Goal: Information Seeking & Learning: Learn about a topic

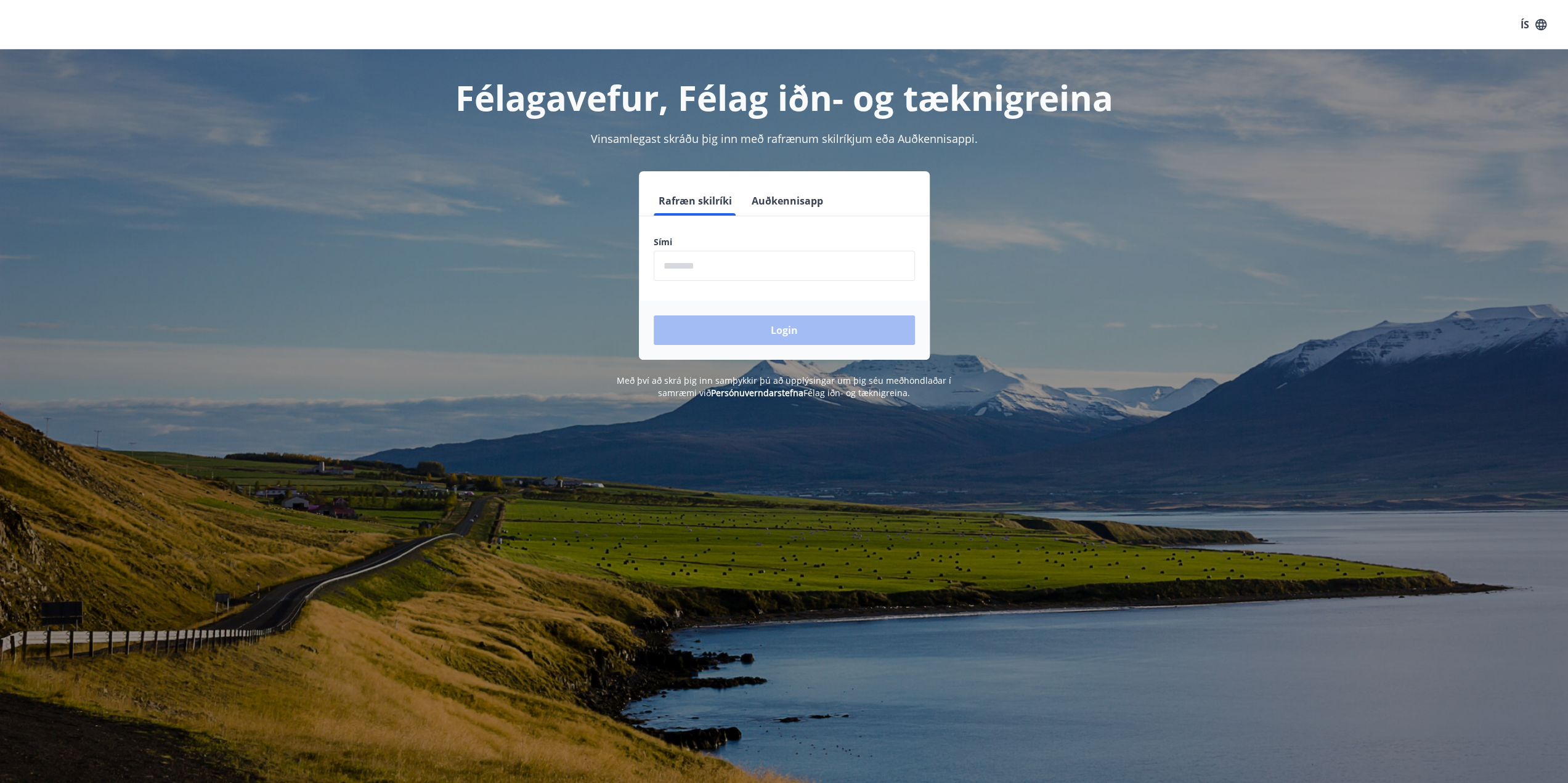
click at [768, 269] on input "phone" at bounding box center [784, 266] width 261 height 30
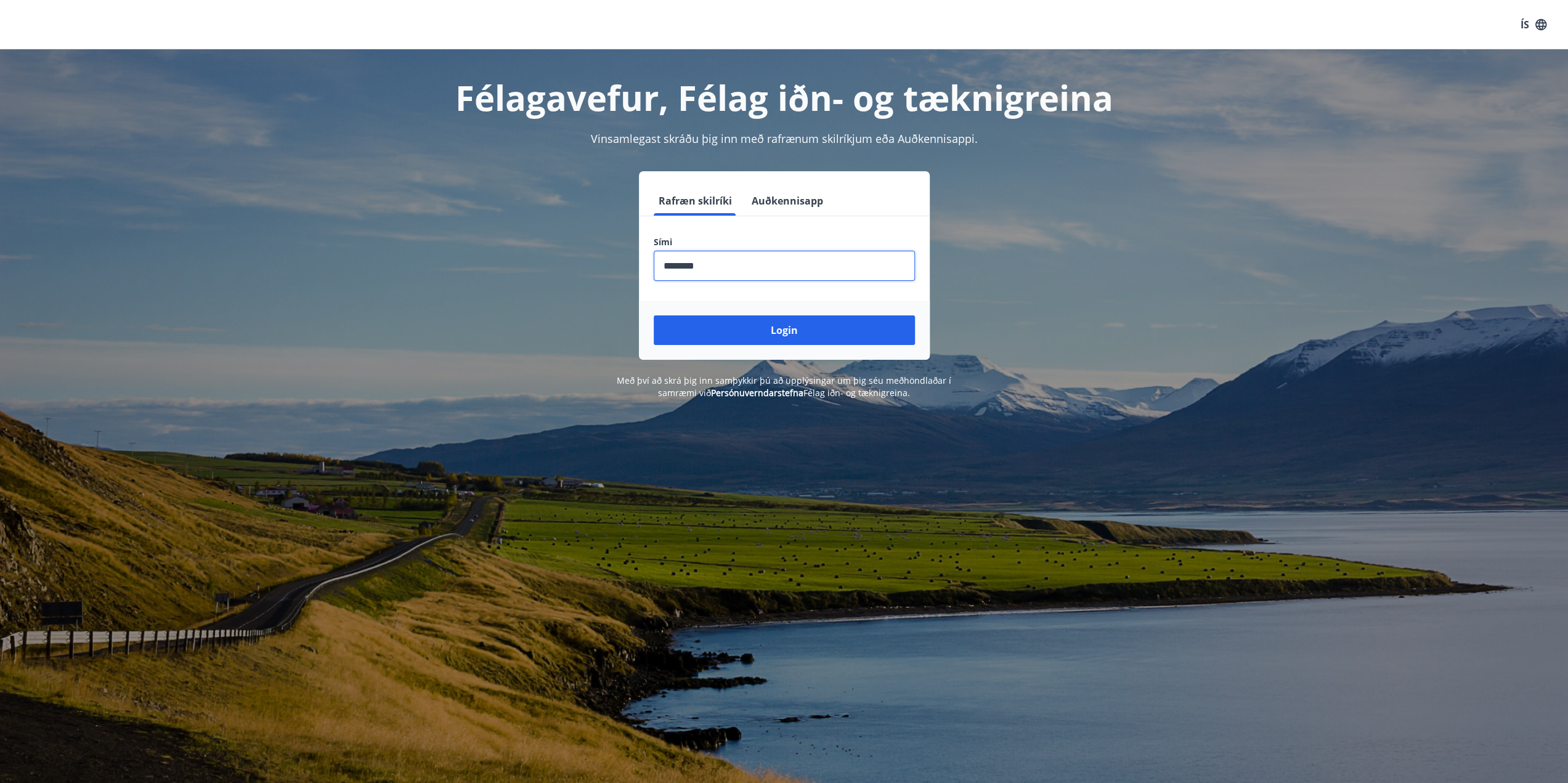
type input "********"
click at [833, 330] on button "Login" at bounding box center [784, 330] width 261 height 30
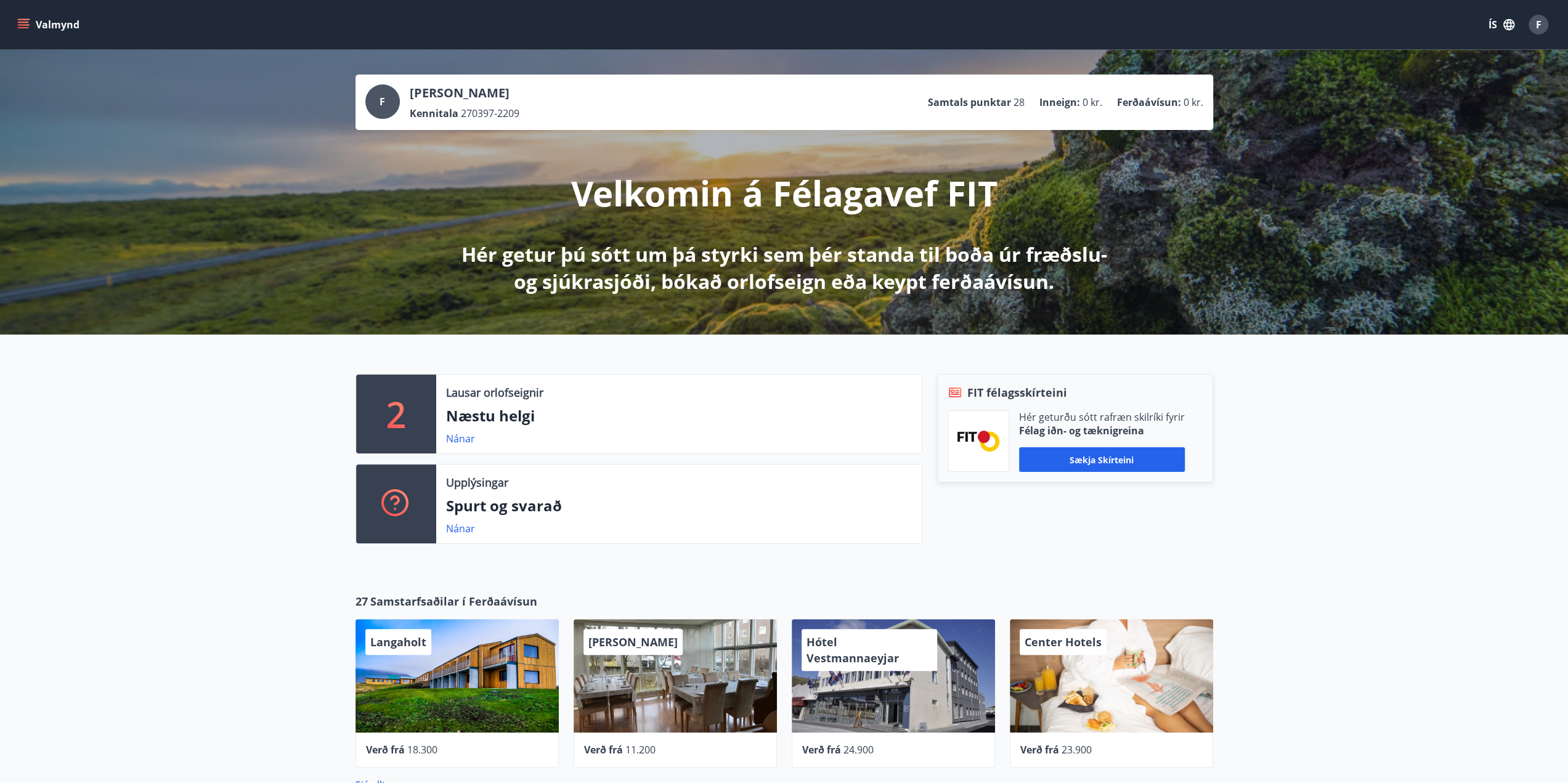
drag, startPoint x: 138, startPoint y: 451, endPoint x: 129, endPoint y: 442, distance: 12.7
click at [129, 442] on div "2 Lausar orlofseignir Næstu helgi Nánar Upplýsingar Spurt og svarað Nánar FIT f…" at bounding box center [784, 454] width 1568 height 239
click at [131, 432] on div "2 Lausar orlofseignir Næstu helgi Nánar Upplýsingar Spurt og svarað Nánar FIT f…" at bounding box center [784, 454] width 1568 height 239
click at [131, 436] on div "2 Lausar orlofseignir Næstu helgi Nánar Upplýsingar Spurt og svarað Nánar FIT f…" at bounding box center [784, 454] width 1568 height 239
click at [453, 435] on link "Nánar" at bounding box center [460, 438] width 29 height 14
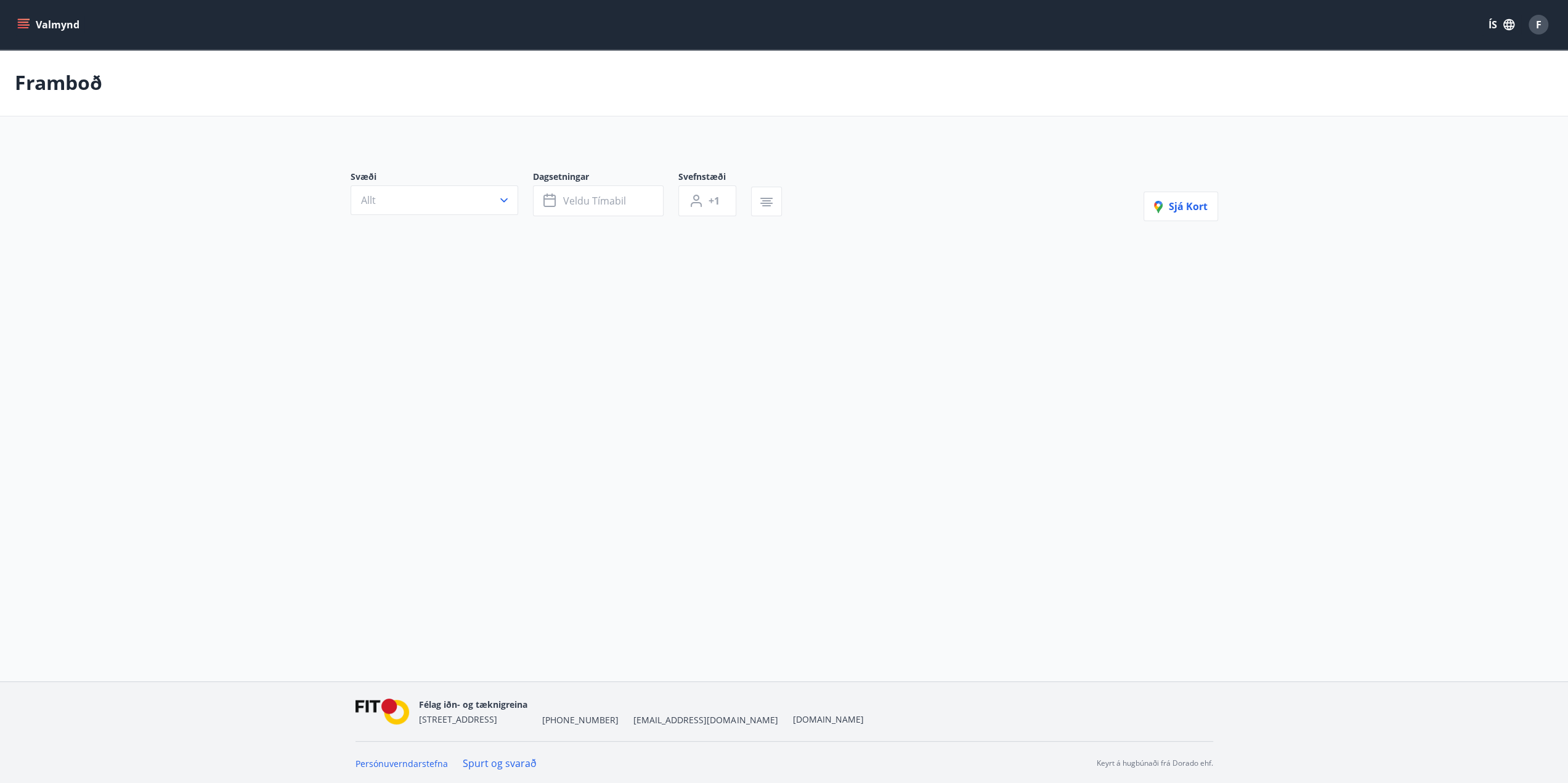
type input "*"
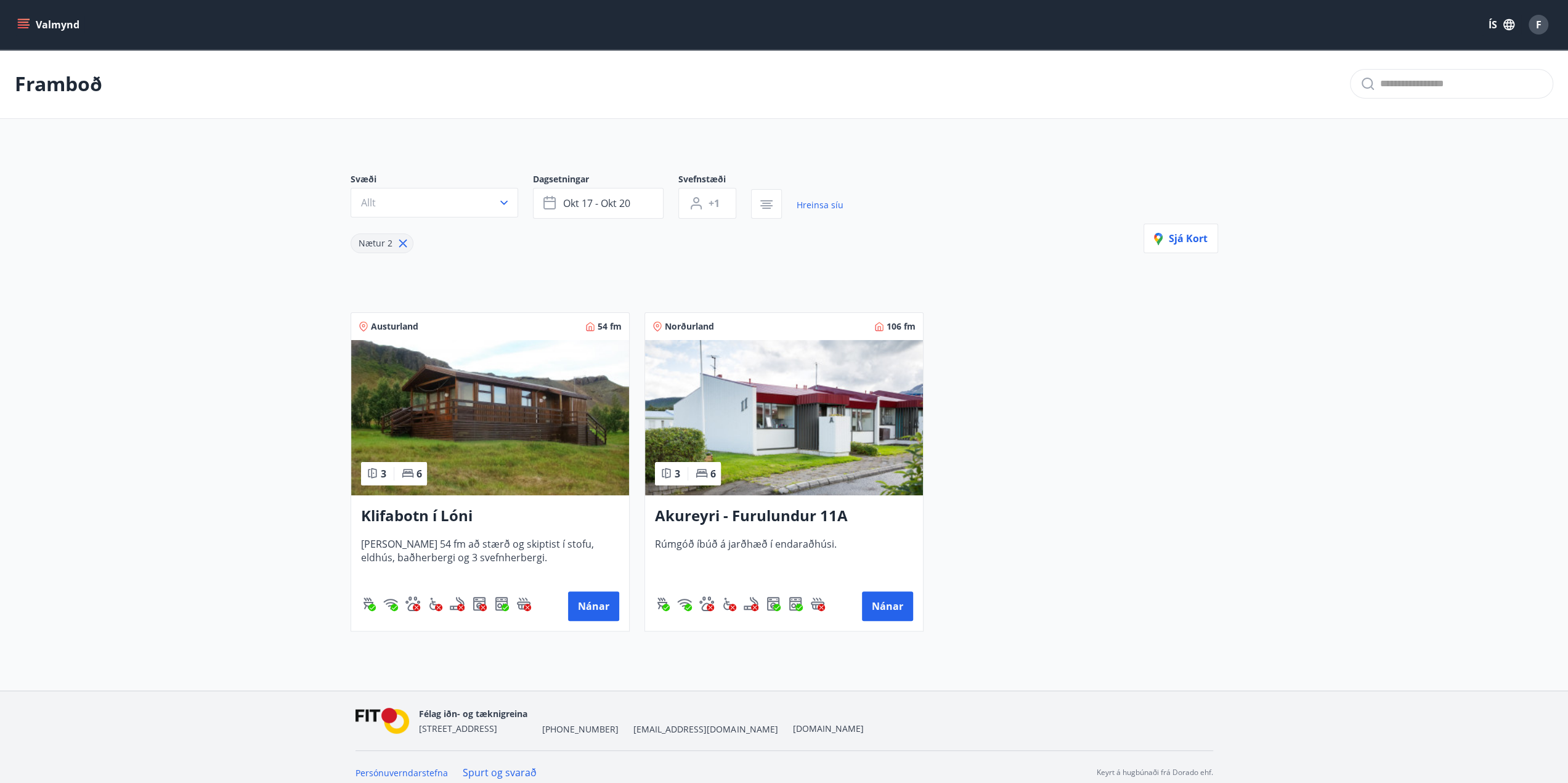
click at [267, 419] on main "Framboð Svæði Allt Dagsetningar okt 17 - okt 20 Svefnstæði +1 Hreinsa síu Nætur…" at bounding box center [784, 346] width 1568 height 592
click at [267, 408] on main "Framboð Svæði Allt Dagsetningar okt 17 - okt 20 Svefnstæði +1 Hreinsa síu Nætur…" at bounding box center [784, 346] width 1568 height 592
click at [266, 411] on main "Framboð Svæði Allt Dagsetningar okt 17 - okt 20 Svefnstæði +1 Hreinsa síu Nætur…" at bounding box center [784, 346] width 1568 height 592
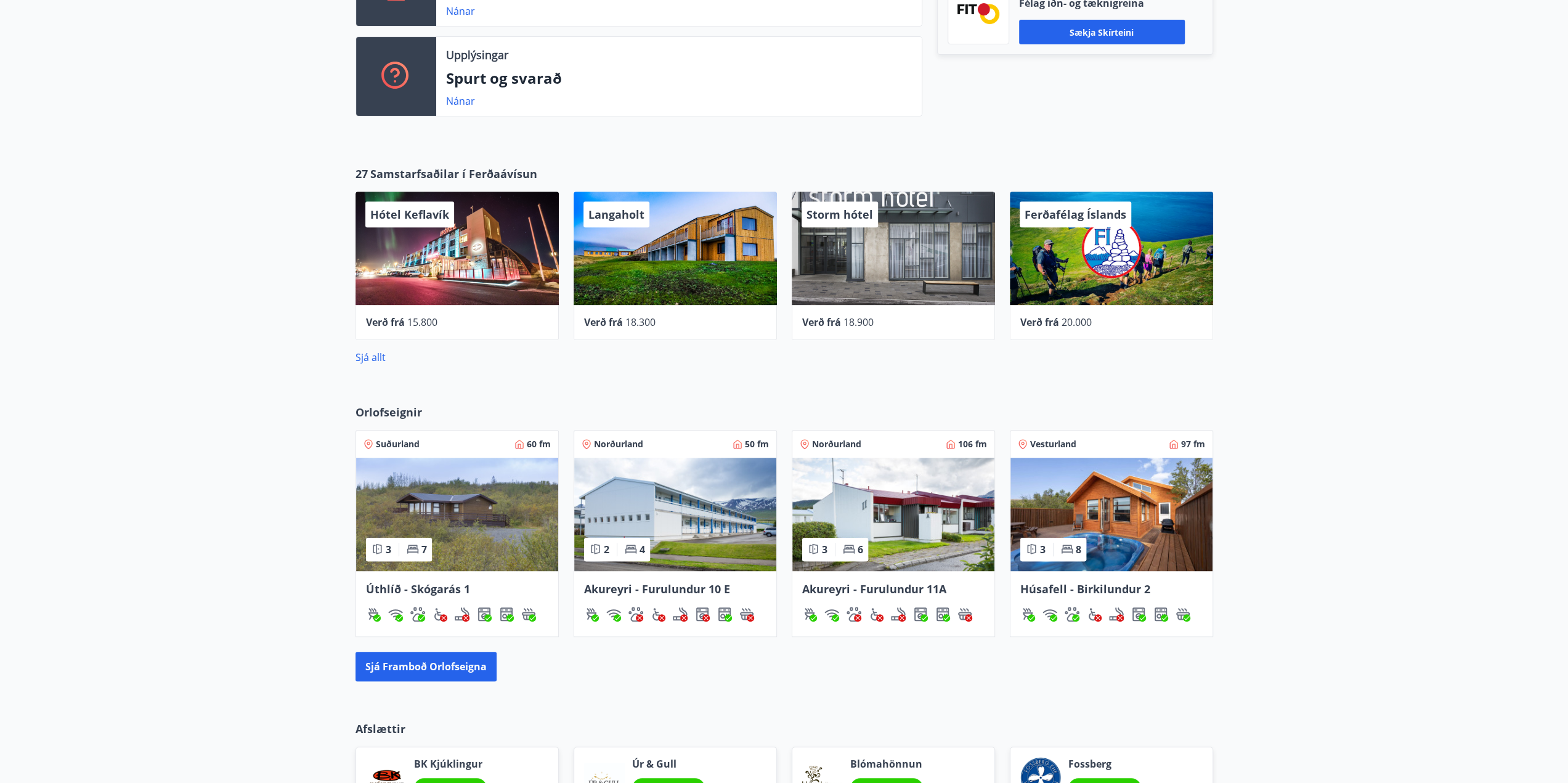
scroll to position [493, 0]
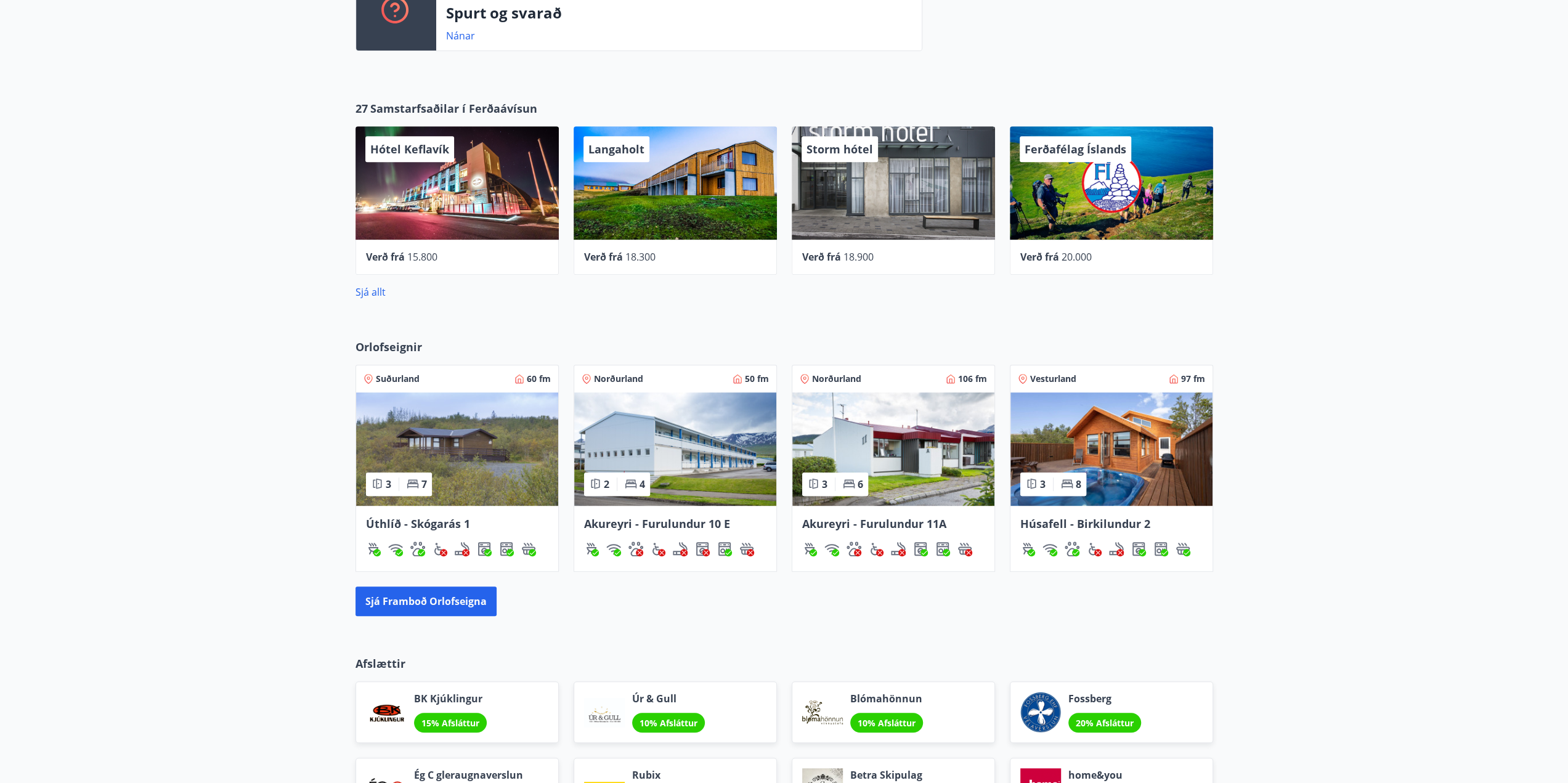
click at [152, 438] on div "Orlofseignir Suðurland 60 fm 3 7 Úthlíð - Skógarás 1 Norðurland 50 fm 2 4 Akure…" at bounding box center [784, 478] width 1568 height 317
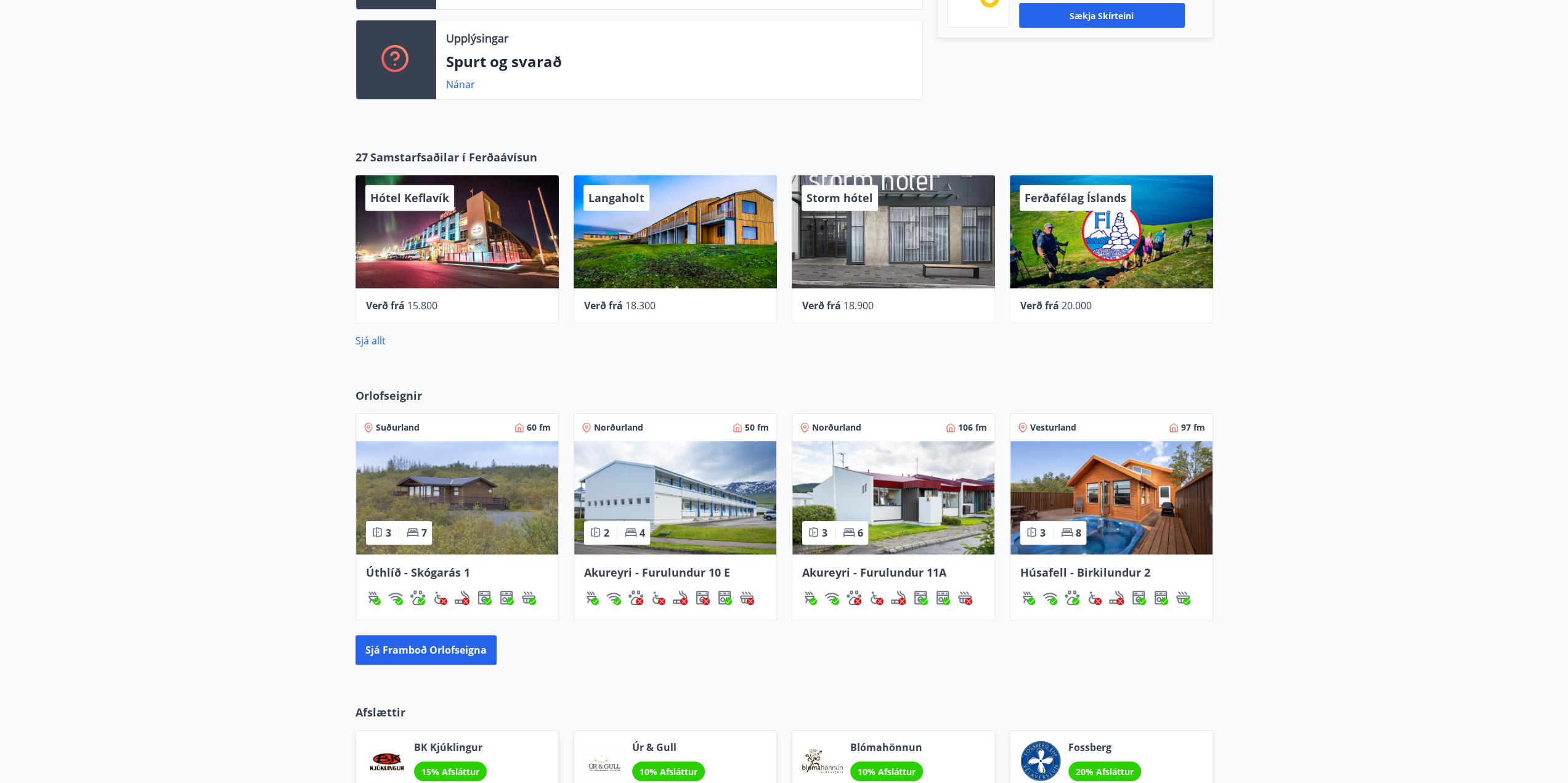
scroll to position [0, 0]
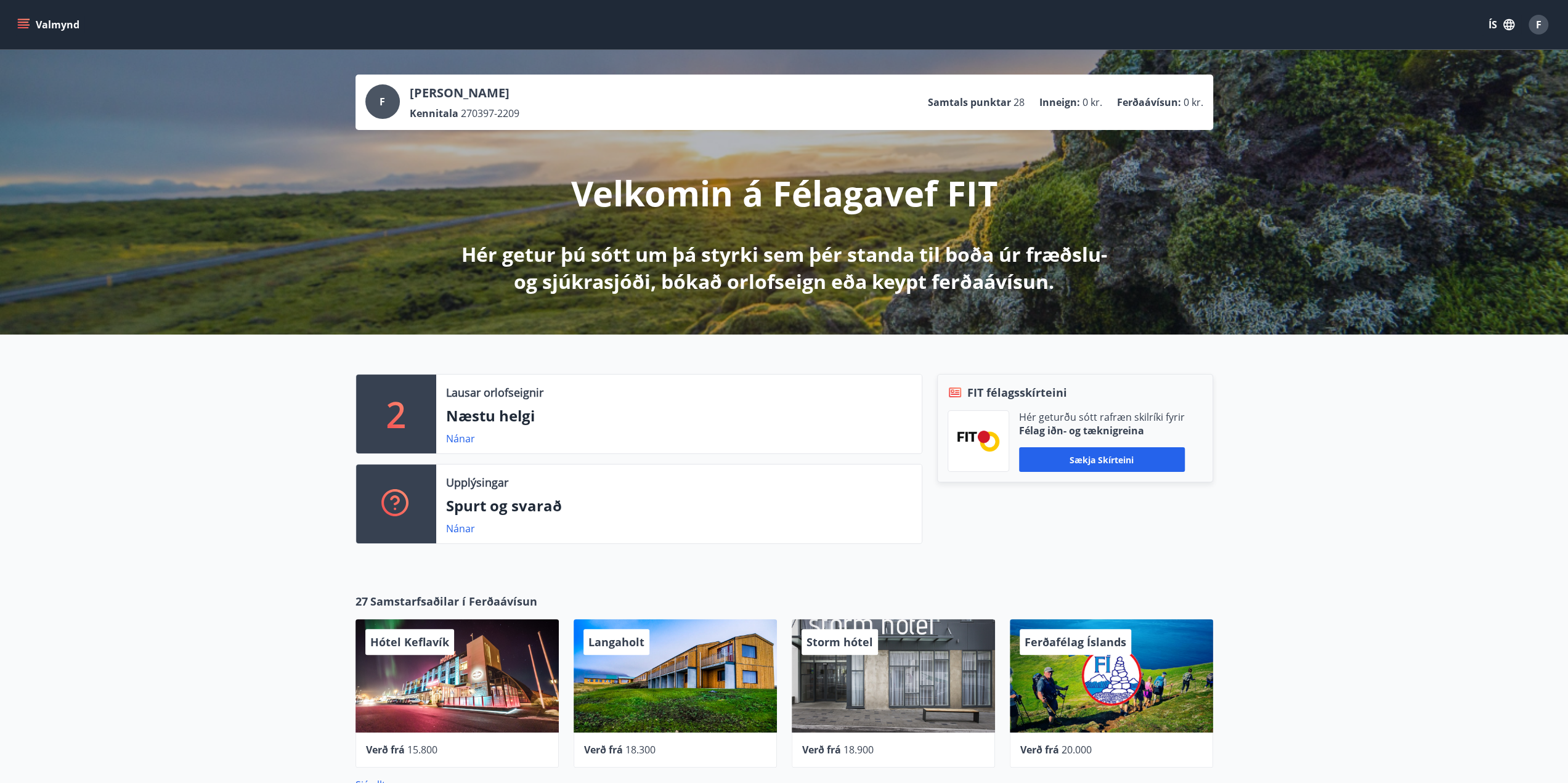
click at [158, 408] on div "2 Lausar orlofseignir Næstu helgi Nánar Upplýsingar Spurt og svarað Nánar FIT f…" at bounding box center [784, 454] width 1568 height 239
click at [982, 98] on p "Samtals punktar" at bounding box center [969, 102] width 83 height 14
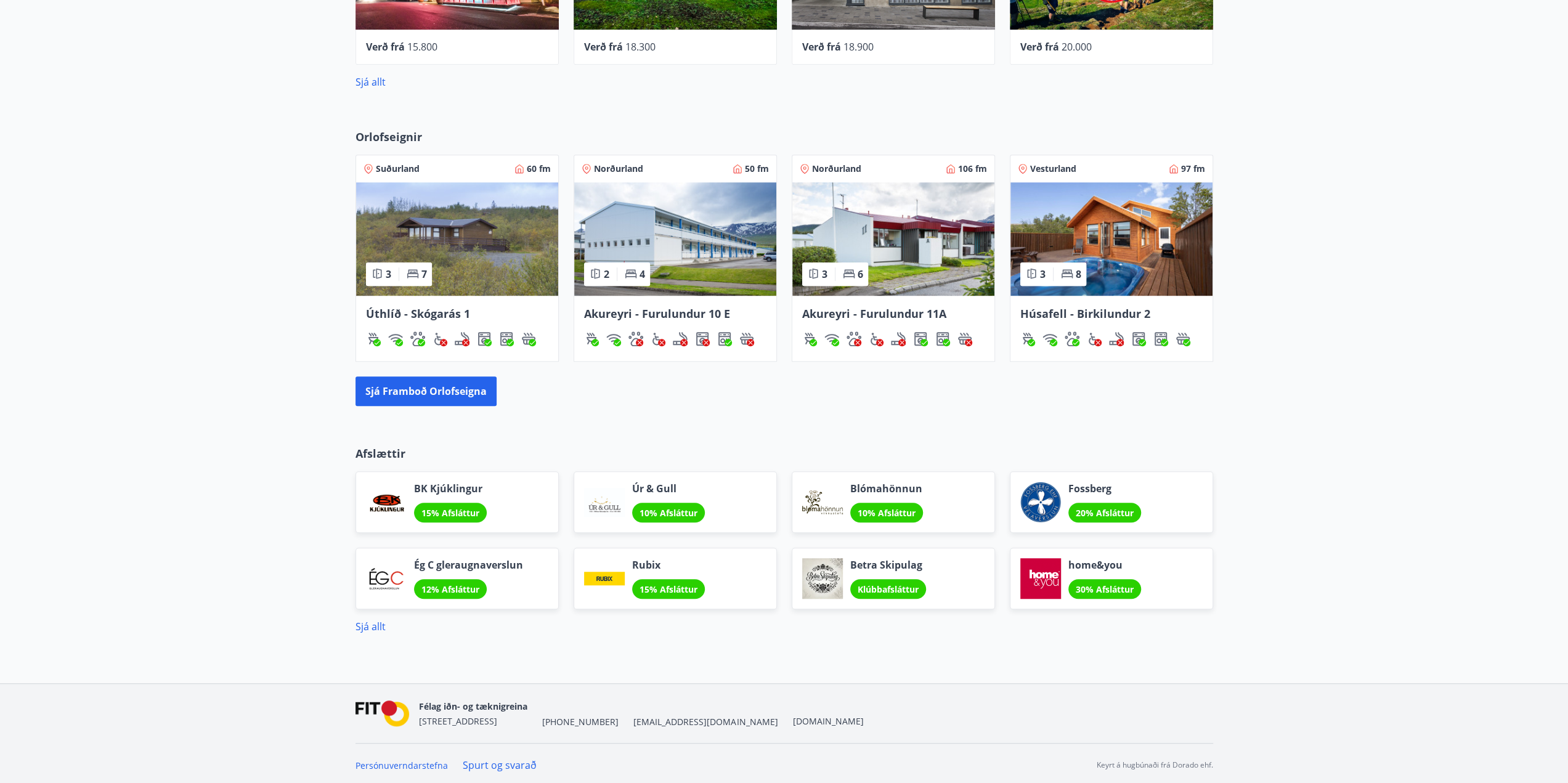
scroll to position [705, 0]
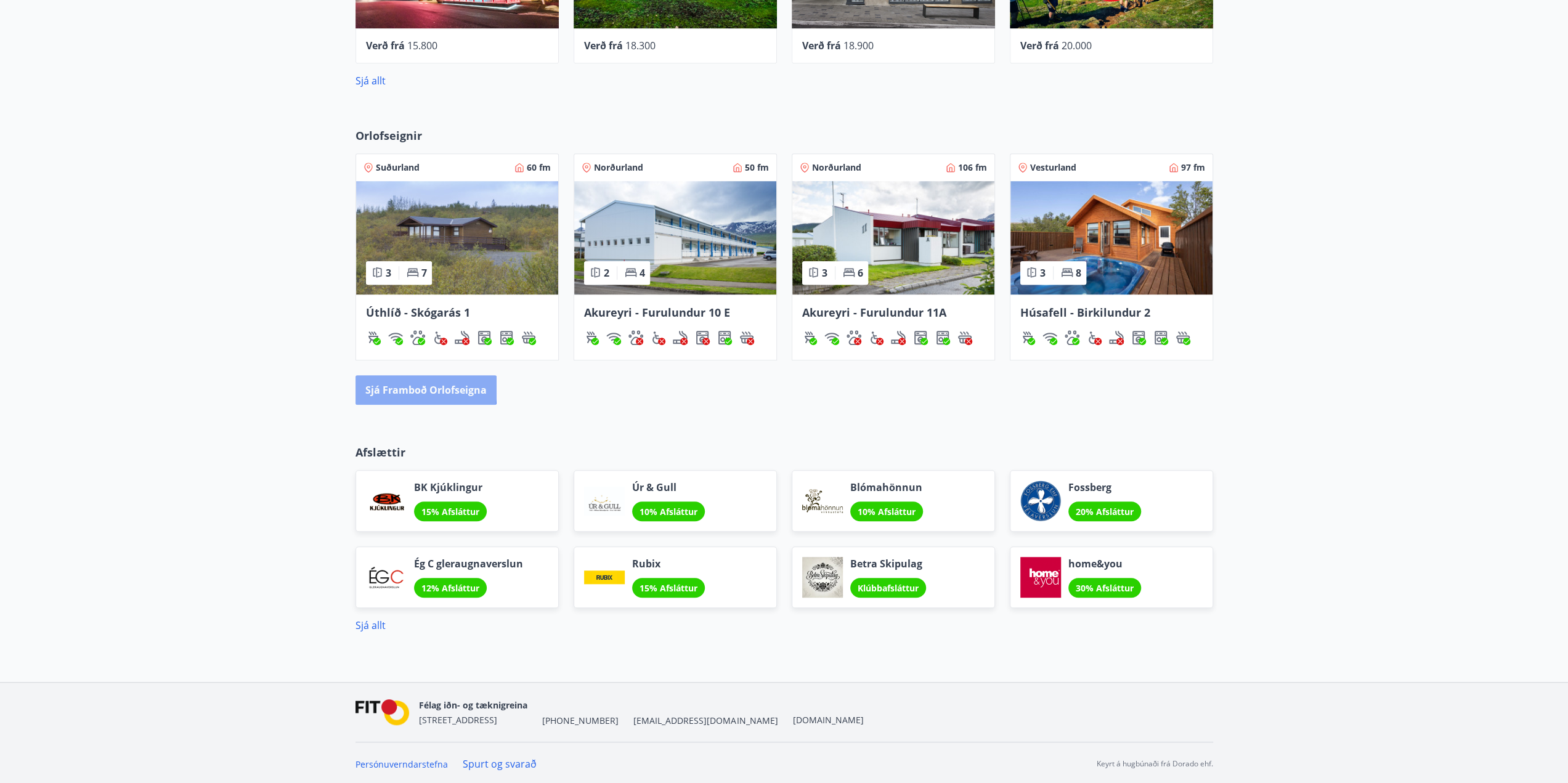
click at [391, 386] on button "Sjá framboð orlofseigna" at bounding box center [426, 390] width 141 height 30
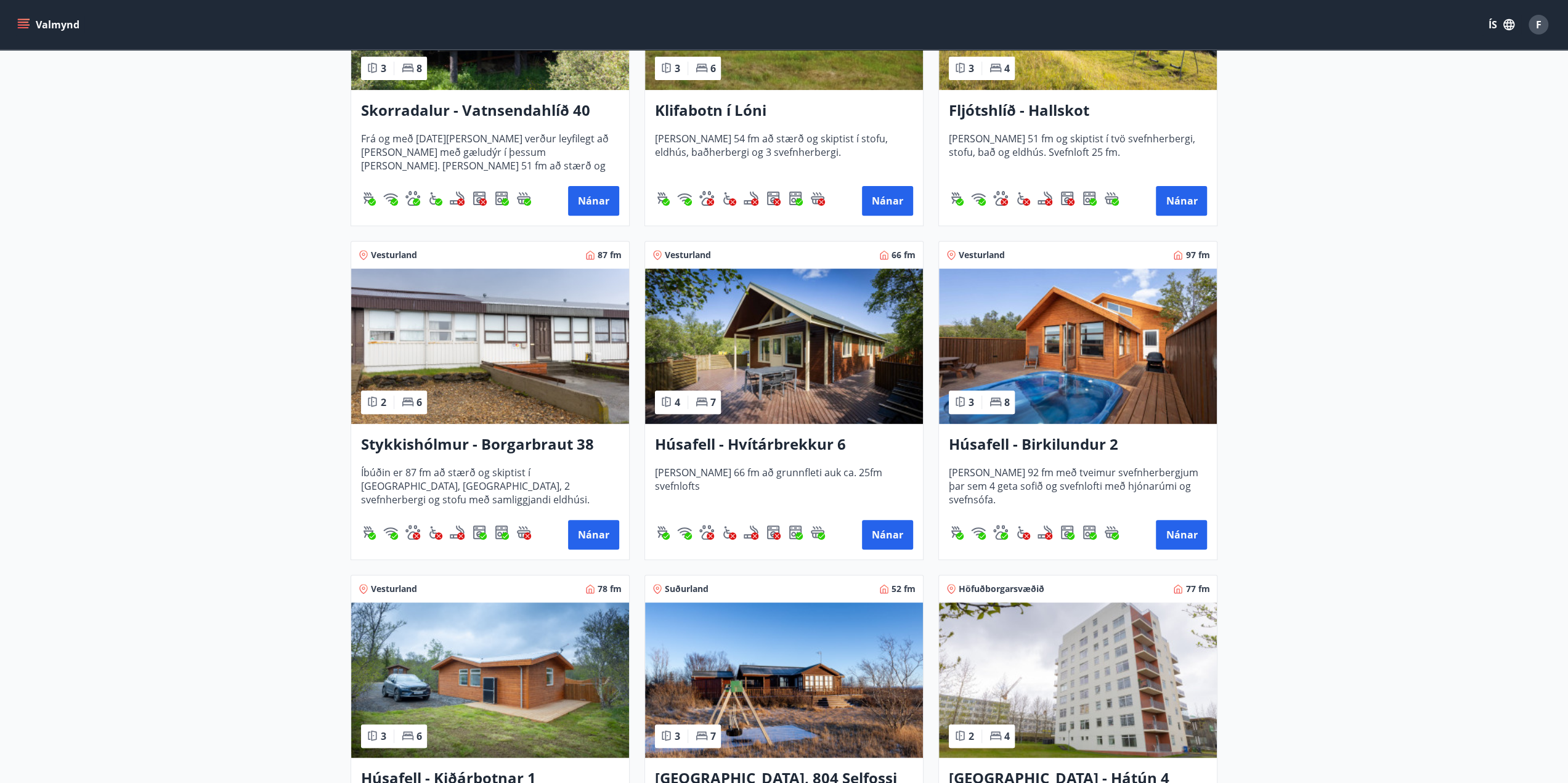
scroll to position [616, 0]
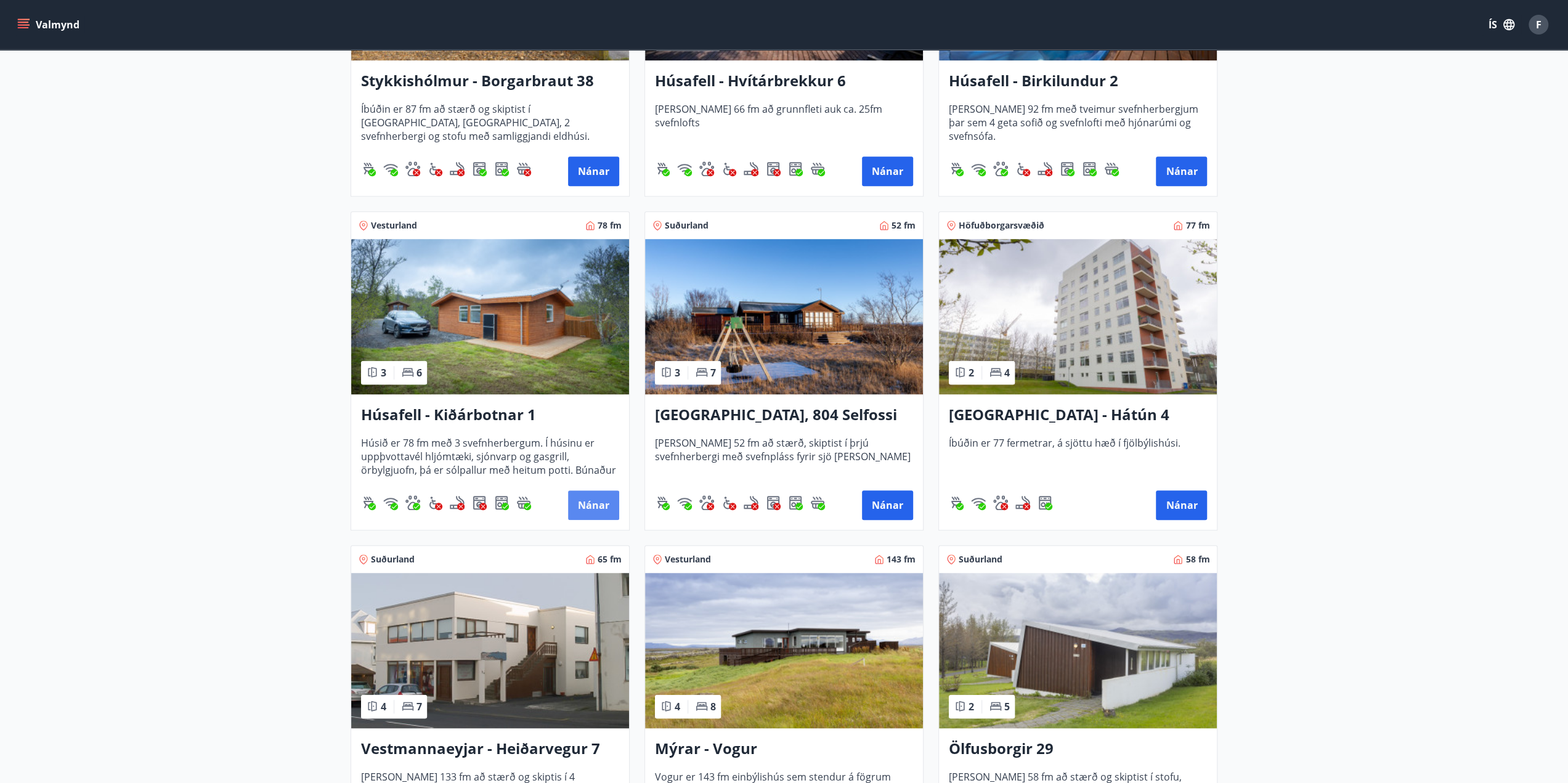
click at [592, 506] on button "Nánar" at bounding box center [594, 505] width 51 height 30
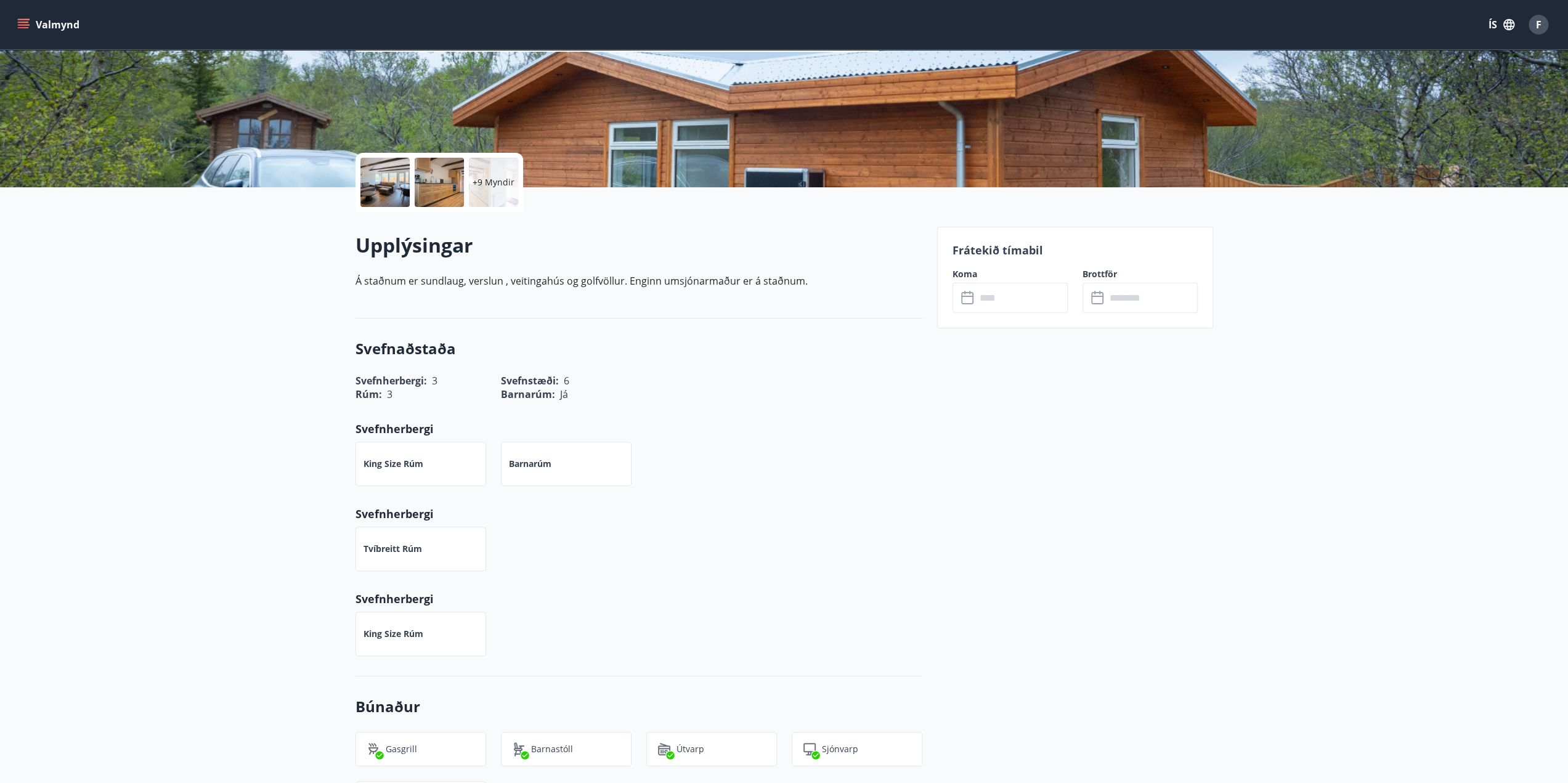
scroll to position [185, 0]
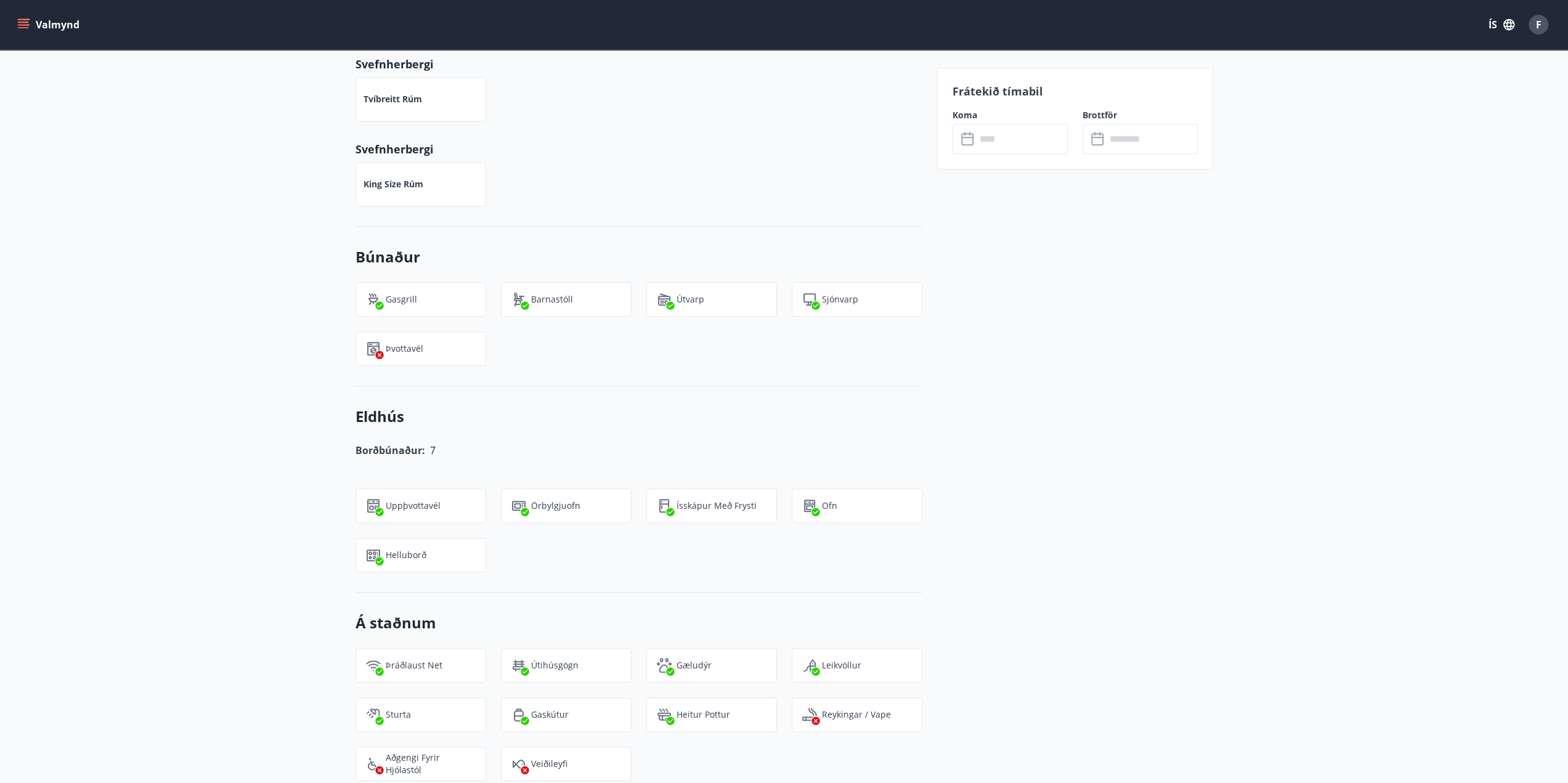
scroll to position [0, 0]
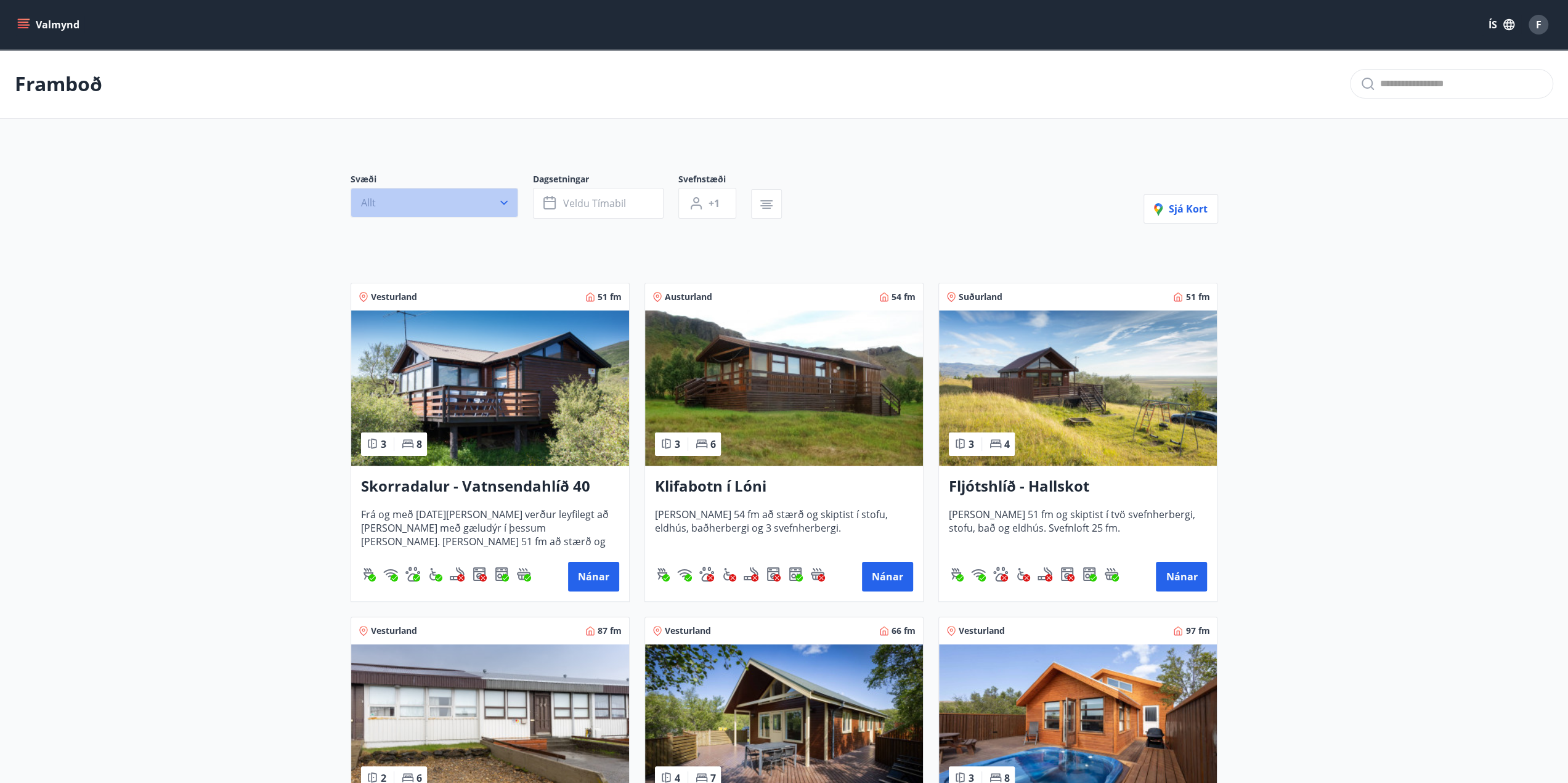
click at [495, 198] on button "Allt" at bounding box center [434, 203] width 167 height 30
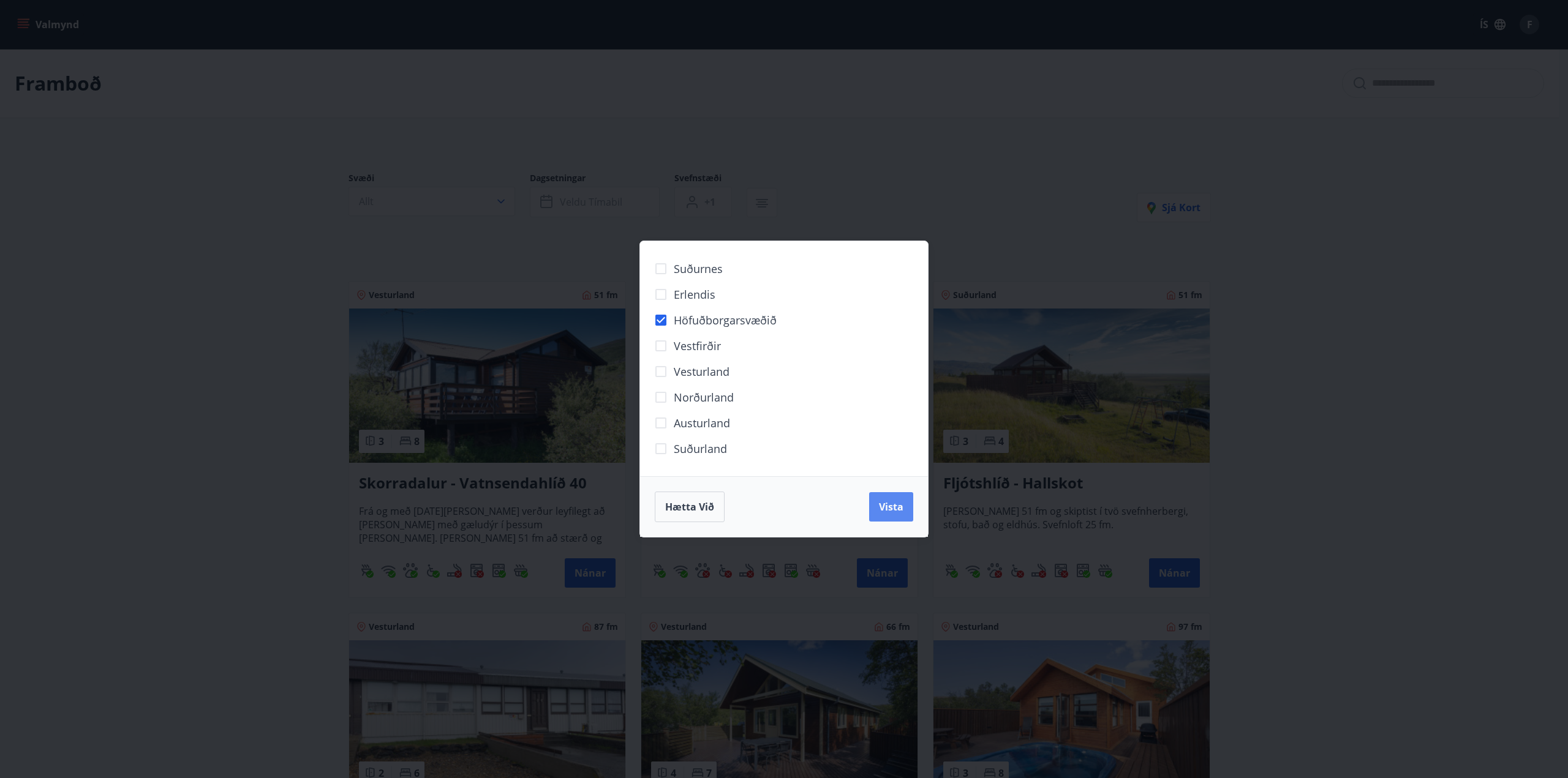
click at [890, 493] on button "Vista" at bounding box center [891, 507] width 44 height 29
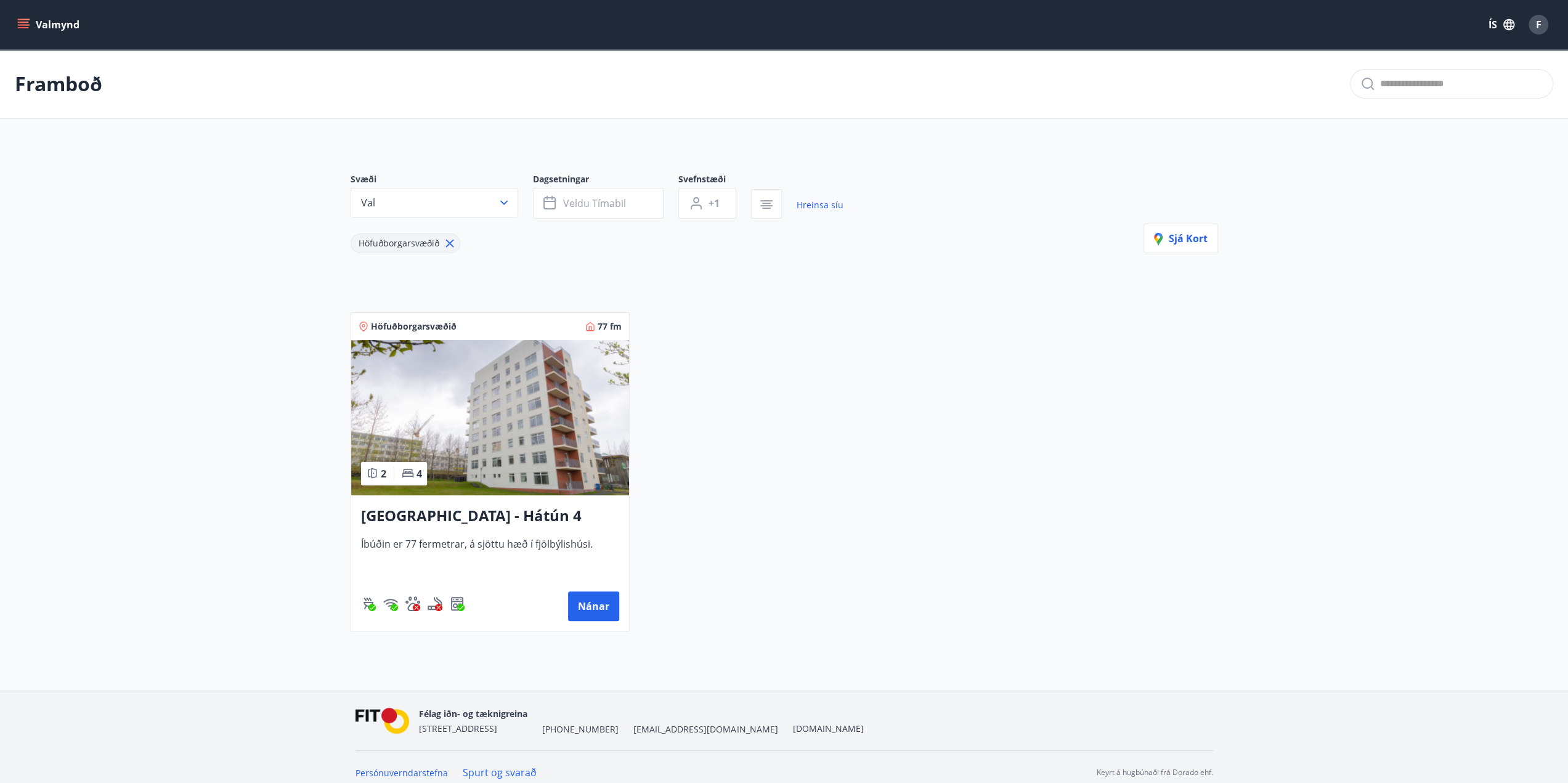
click at [237, 440] on main "Framboð Svæði Val Dagsetningar Veldu tímabil Svefnstæði +1 Hreinsa síu Höfuðbor…" at bounding box center [784, 346] width 1568 height 592
click at [456, 203] on button "Val" at bounding box center [434, 203] width 167 height 30
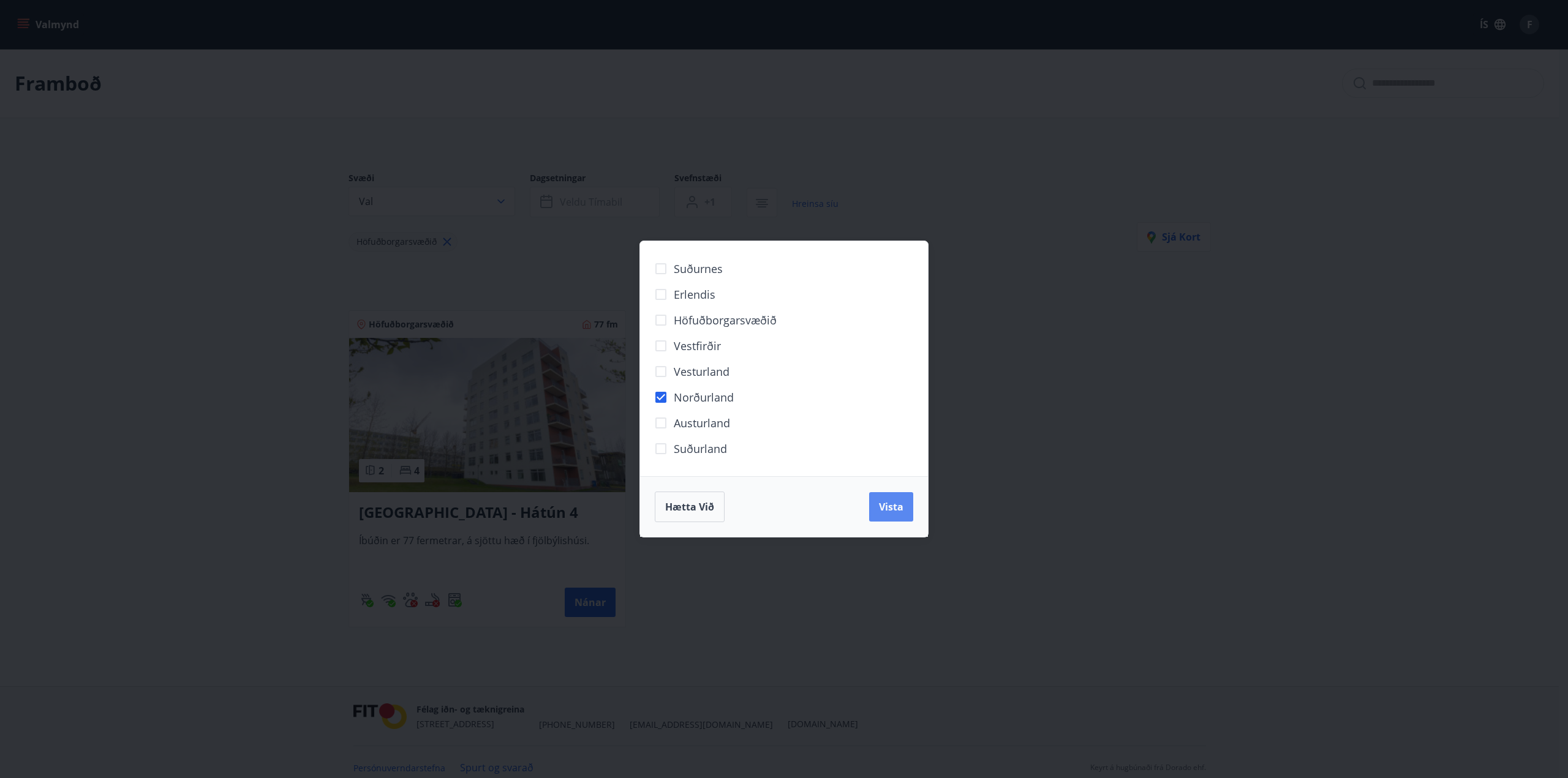
drag, startPoint x: 895, startPoint y: 507, endPoint x: 881, endPoint y: 509, distance: 14.1
click at [895, 506] on span "Vista" at bounding box center [891, 507] width 25 height 14
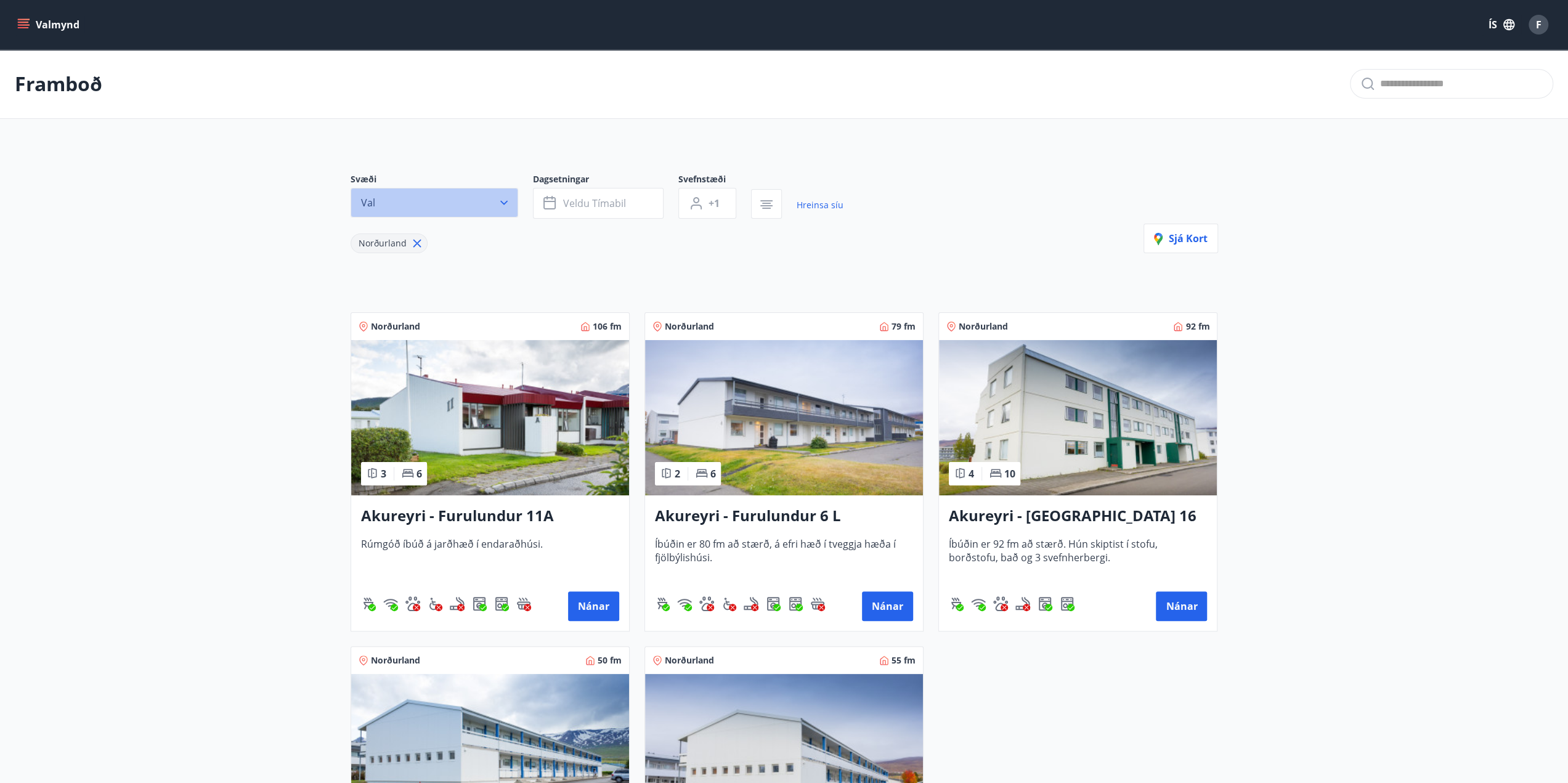
click at [502, 215] on button "Val" at bounding box center [434, 203] width 167 height 30
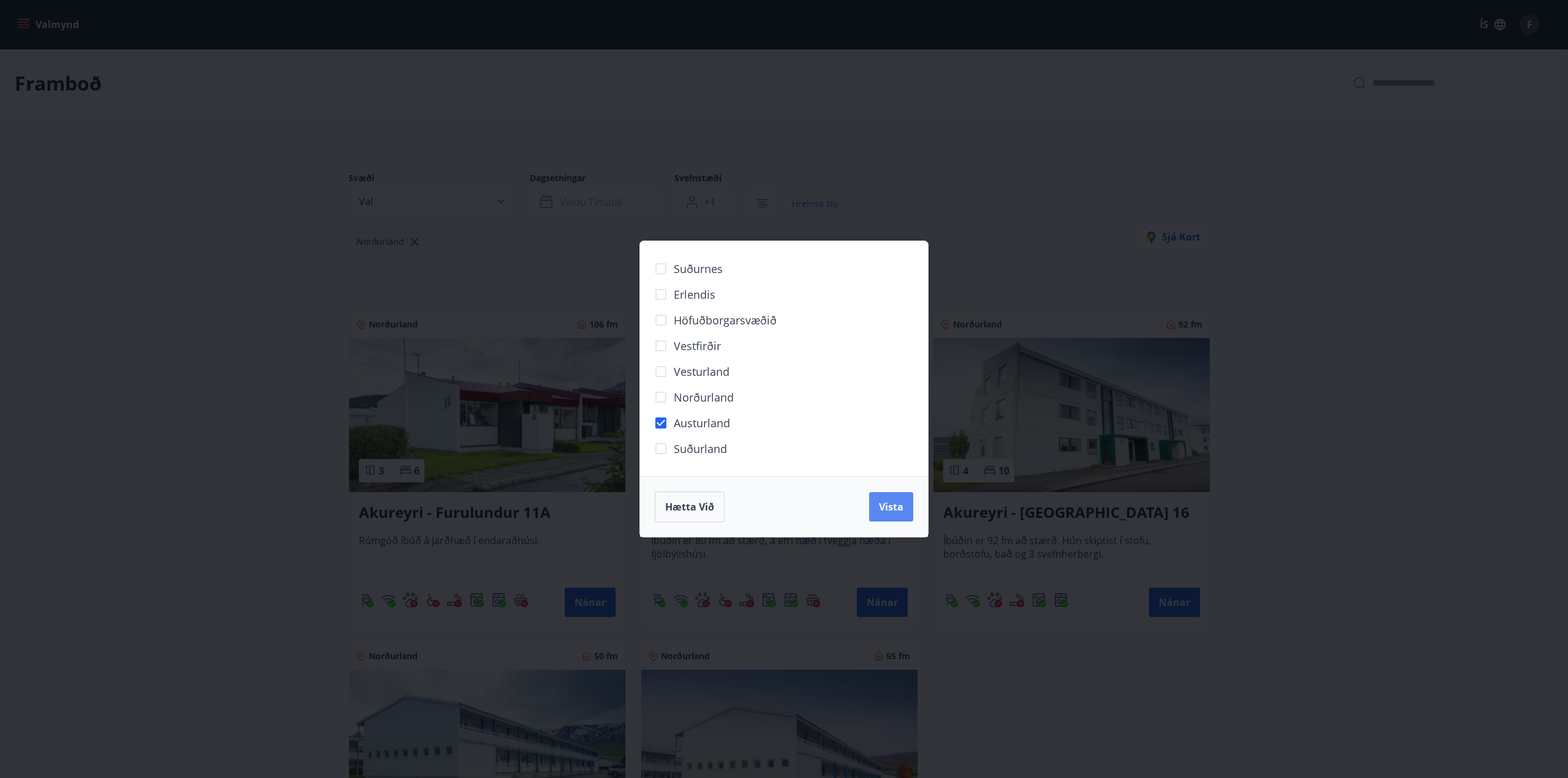
drag, startPoint x: 876, startPoint y: 492, endPoint x: 879, endPoint y: 500, distance: 8.5
click at [879, 498] on button "Vista" at bounding box center [891, 507] width 44 height 29
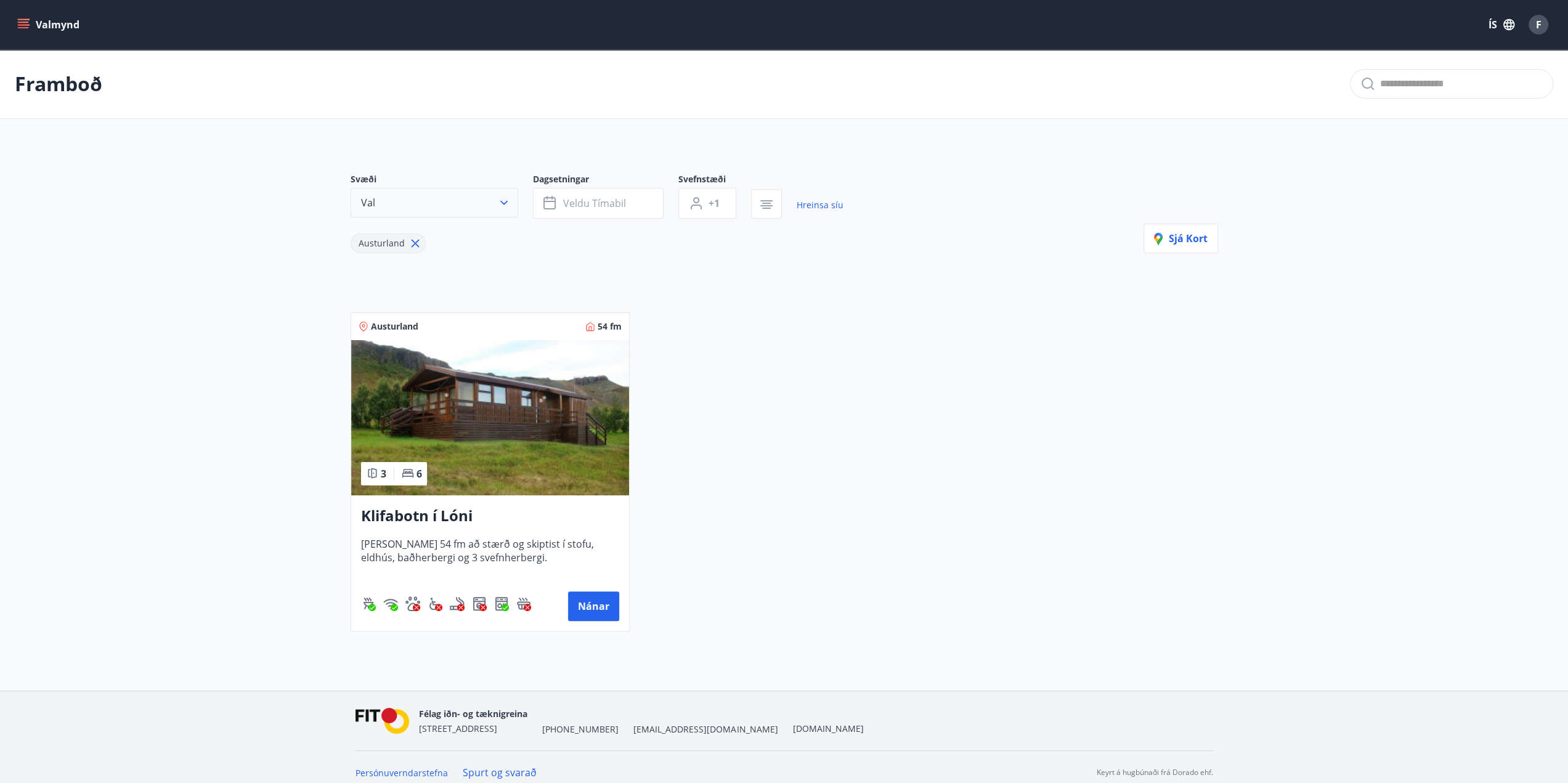
click at [499, 209] on button "Val" at bounding box center [434, 203] width 167 height 30
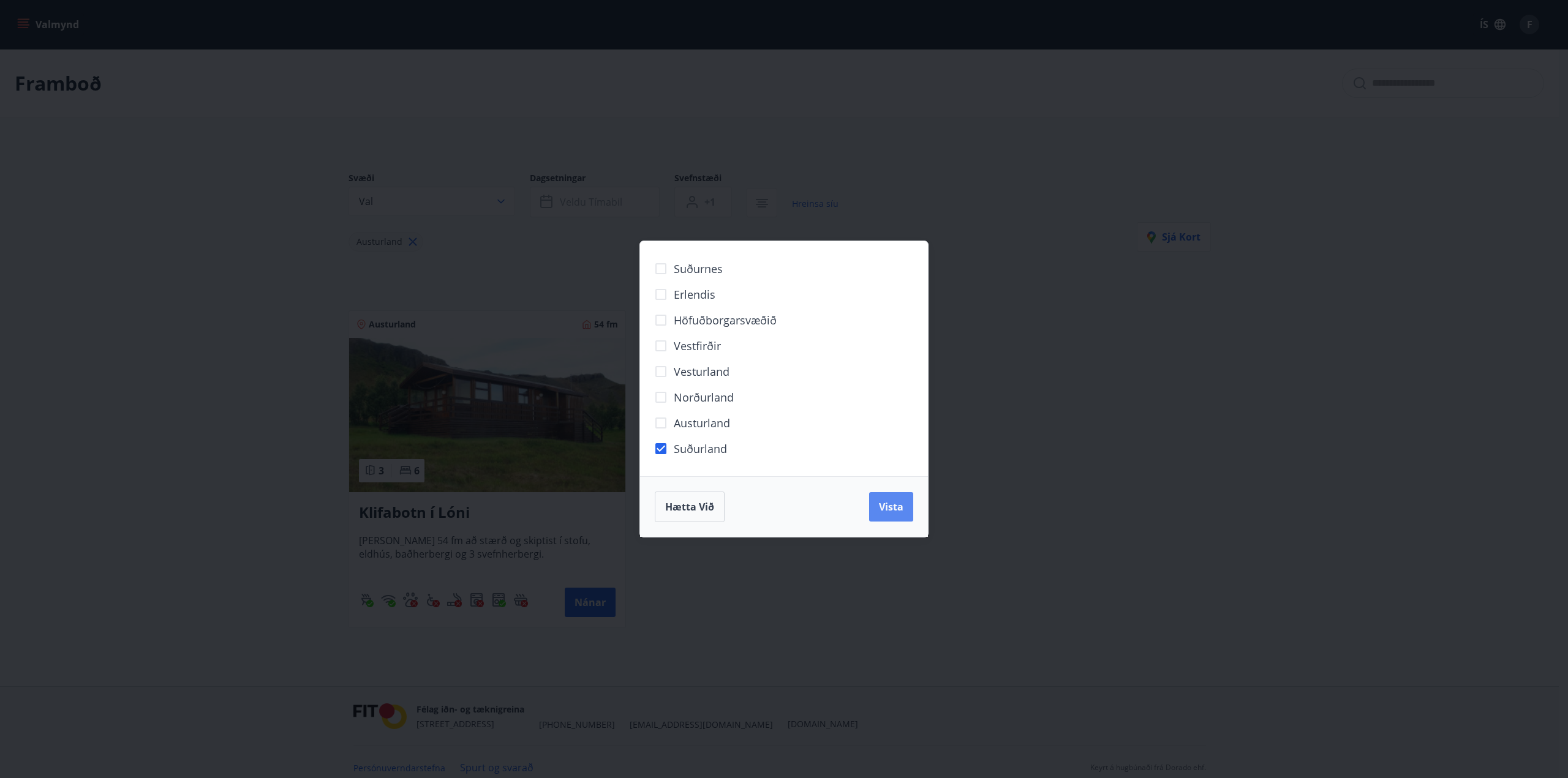
click at [898, 501] on span "Vista" at bounding box center [891, 507] width 25 height 14
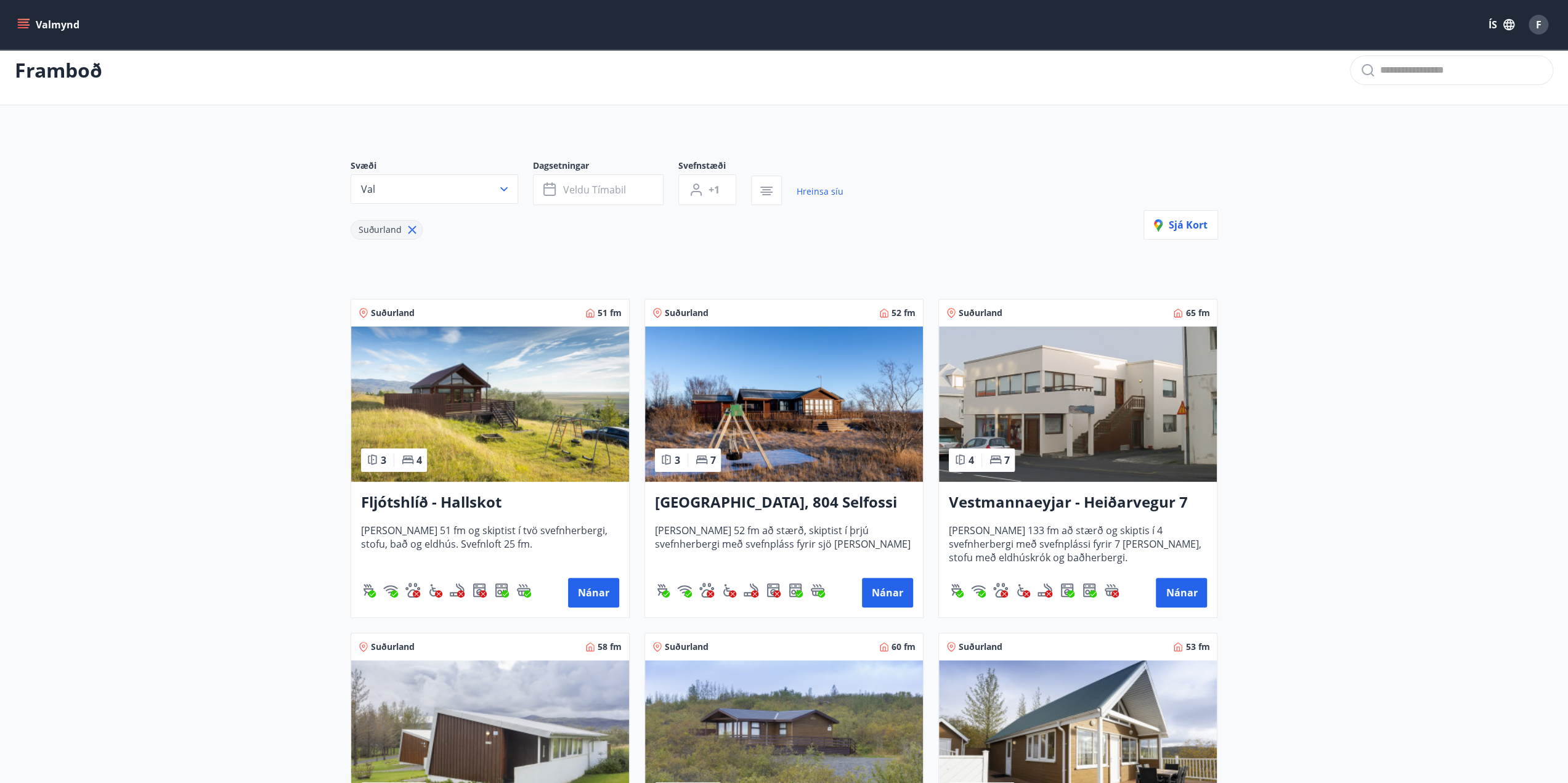
scroll to position [370, 0]
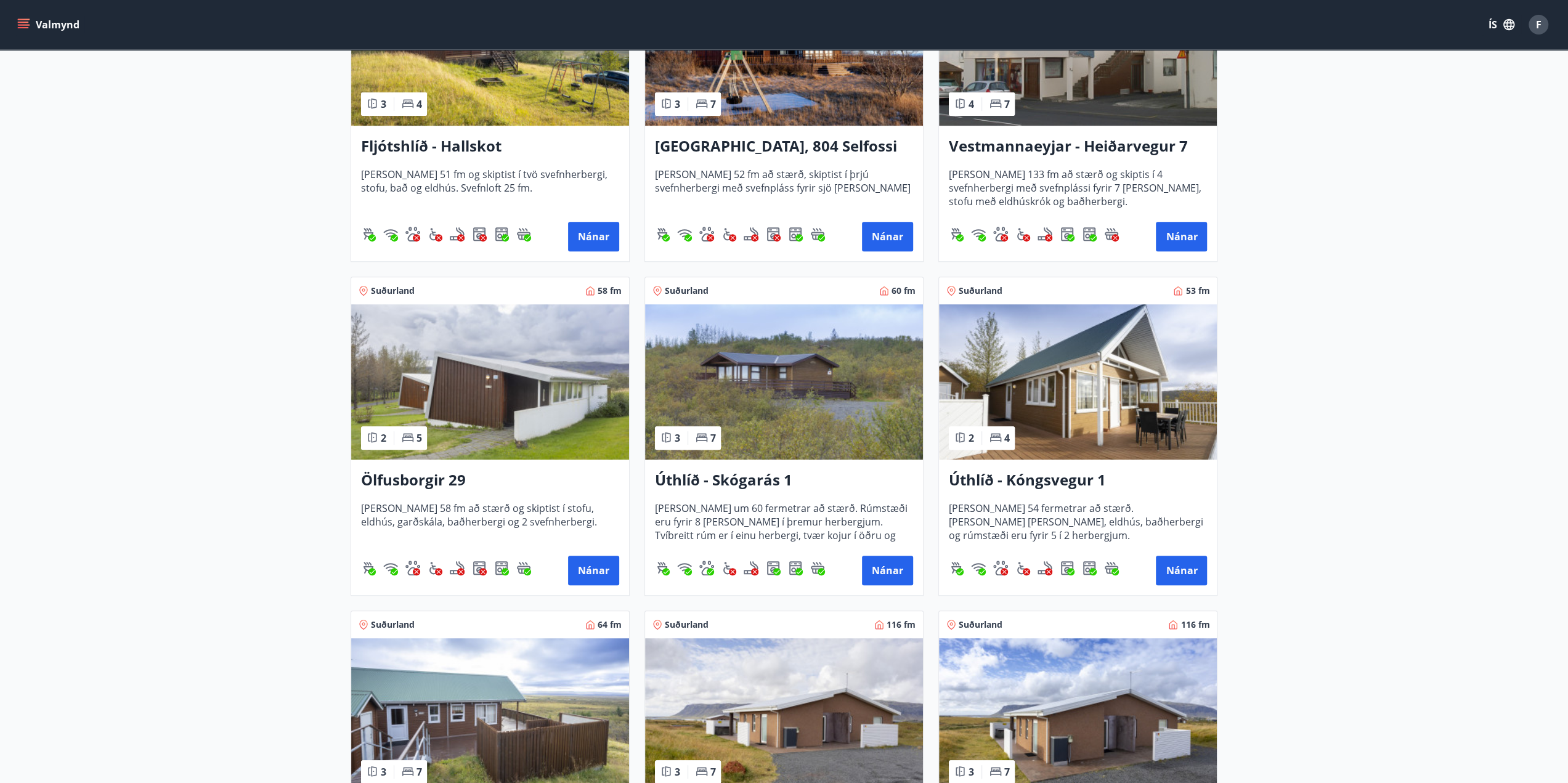
click at [213, 440] on main "Framboð Svæði Val Dagsetningar Veldu tímabil Svefnstæði +1 Hreinsa síu Suðurlan…" at bounding box center [784, 644] width 1568 height 1928
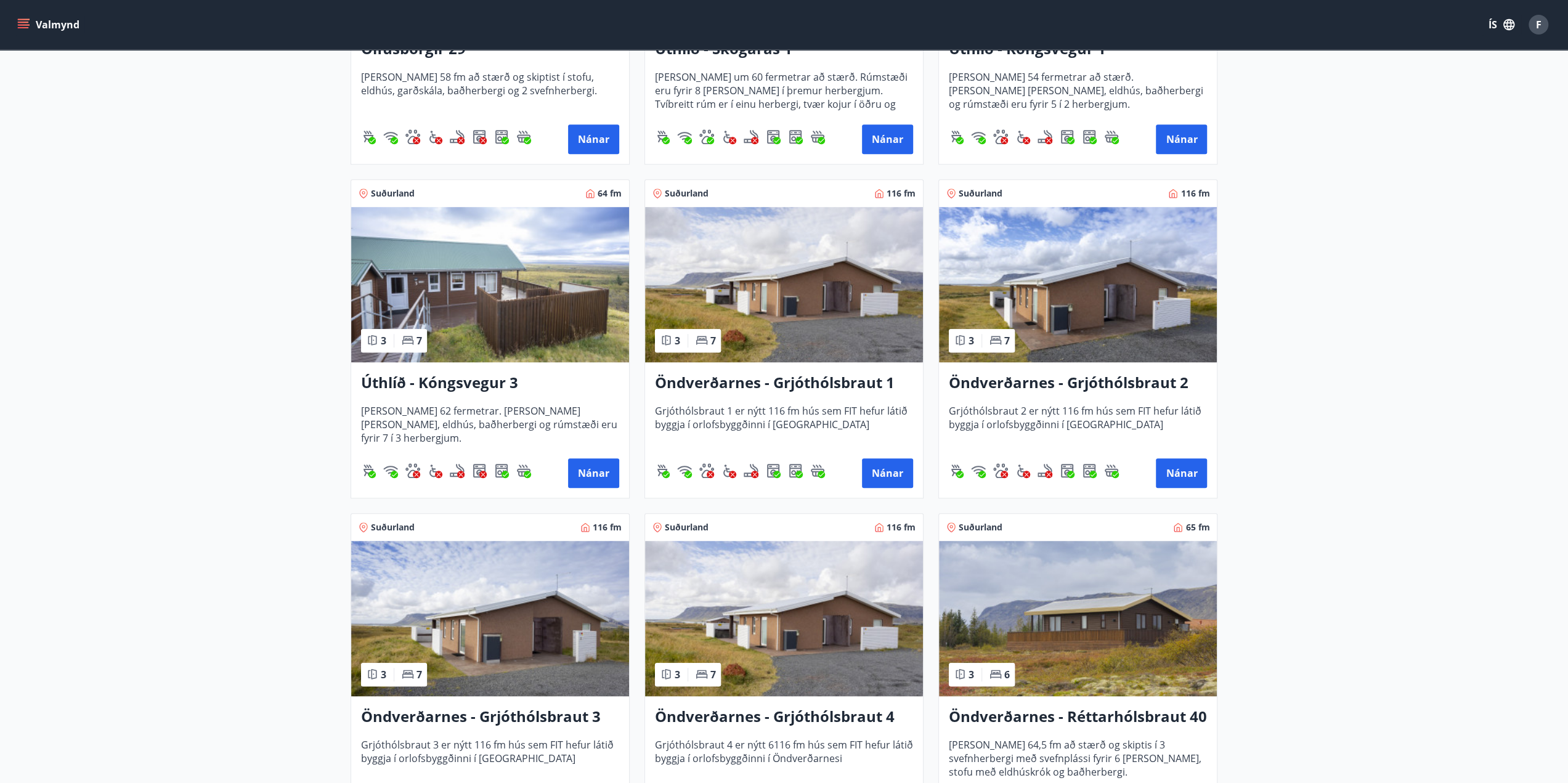
scroll to position [862, 0]
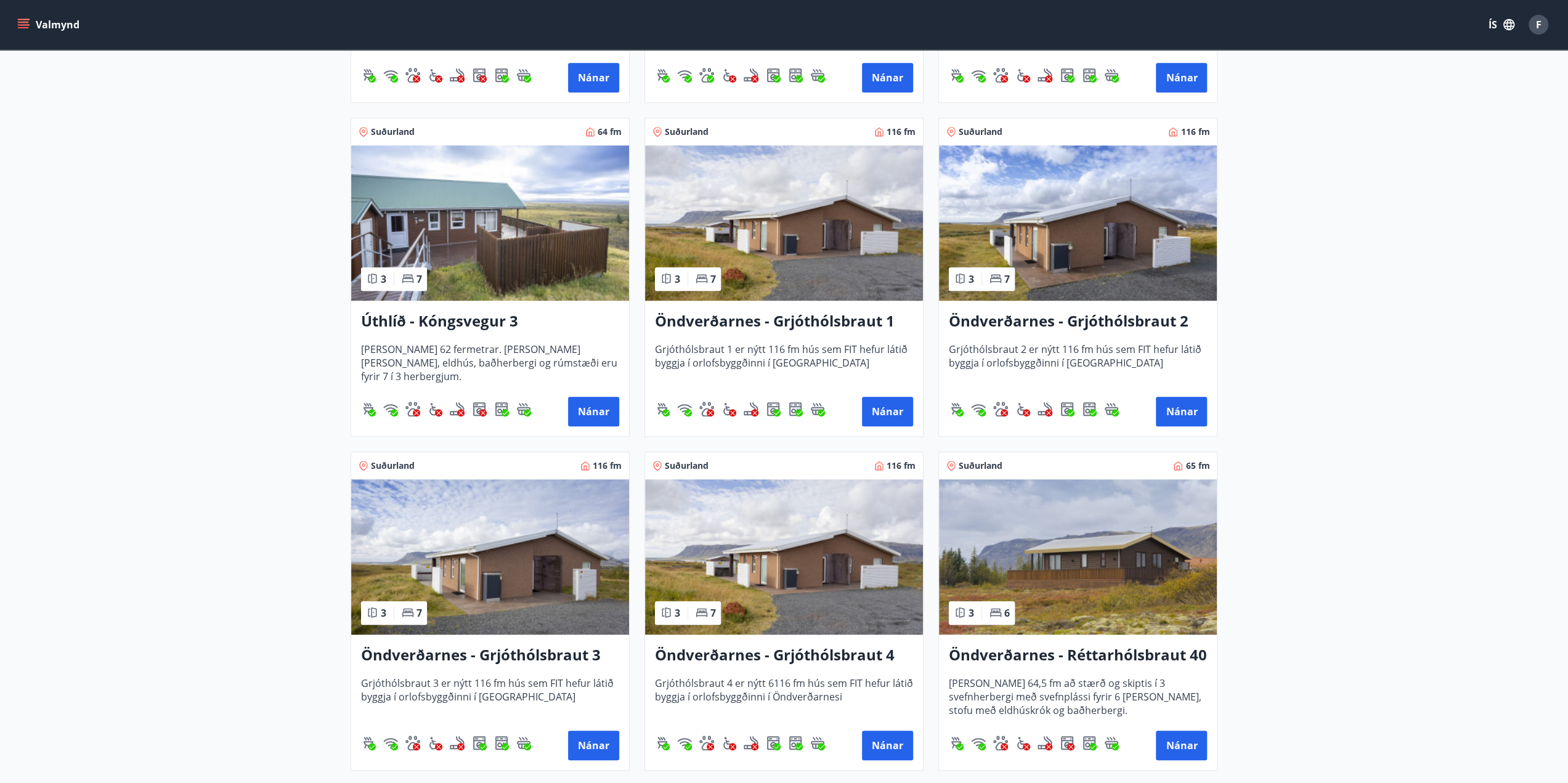
click at [215, 444] on main "Framboð Svæði Val Dagsetningar Veldu tímabil Svefnstæði +1 Hreinsa síu Suðurlan…" at bounding box center [784, 151] width 1568 height 1928
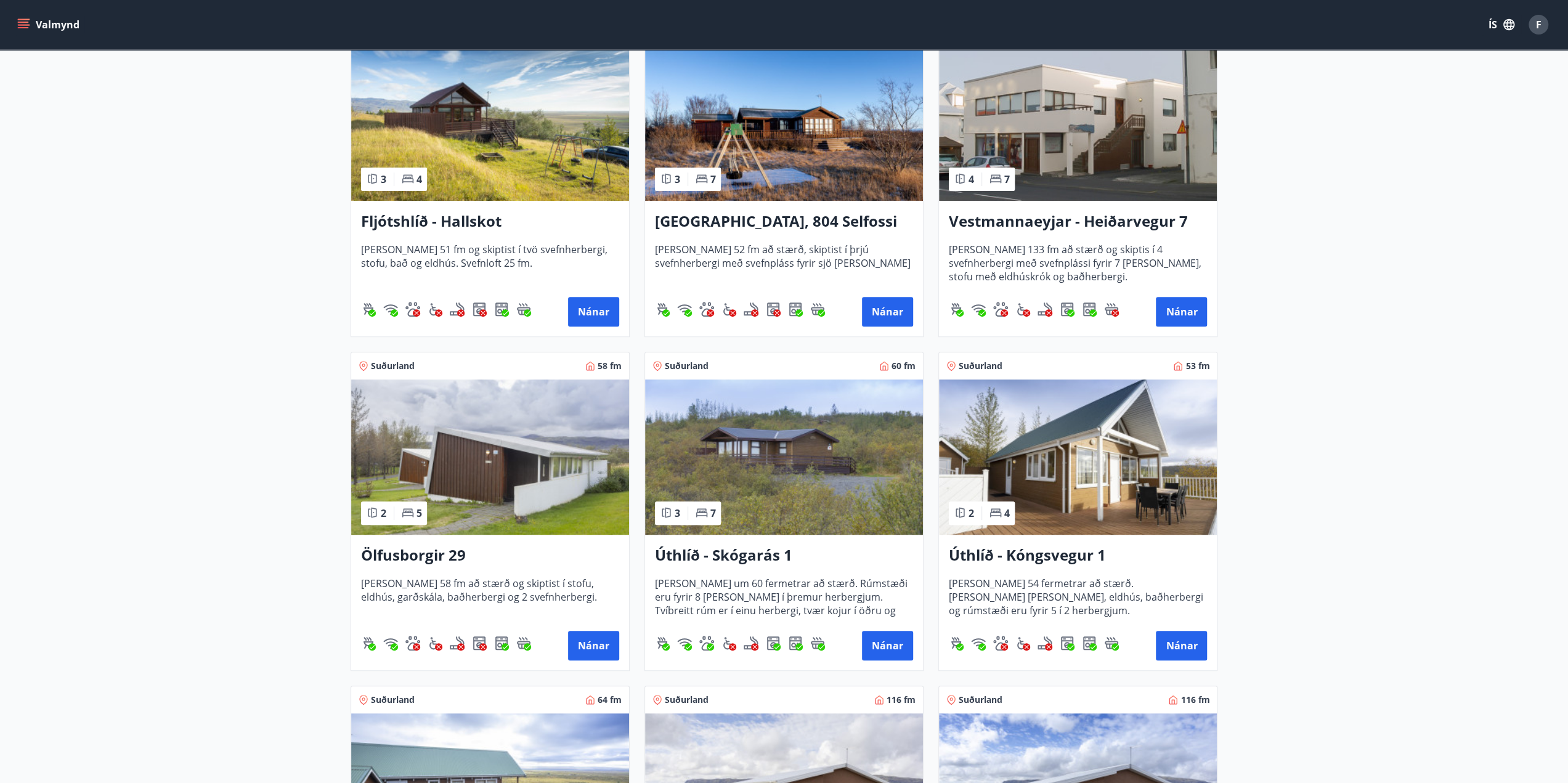
scroll to position [0, 0]
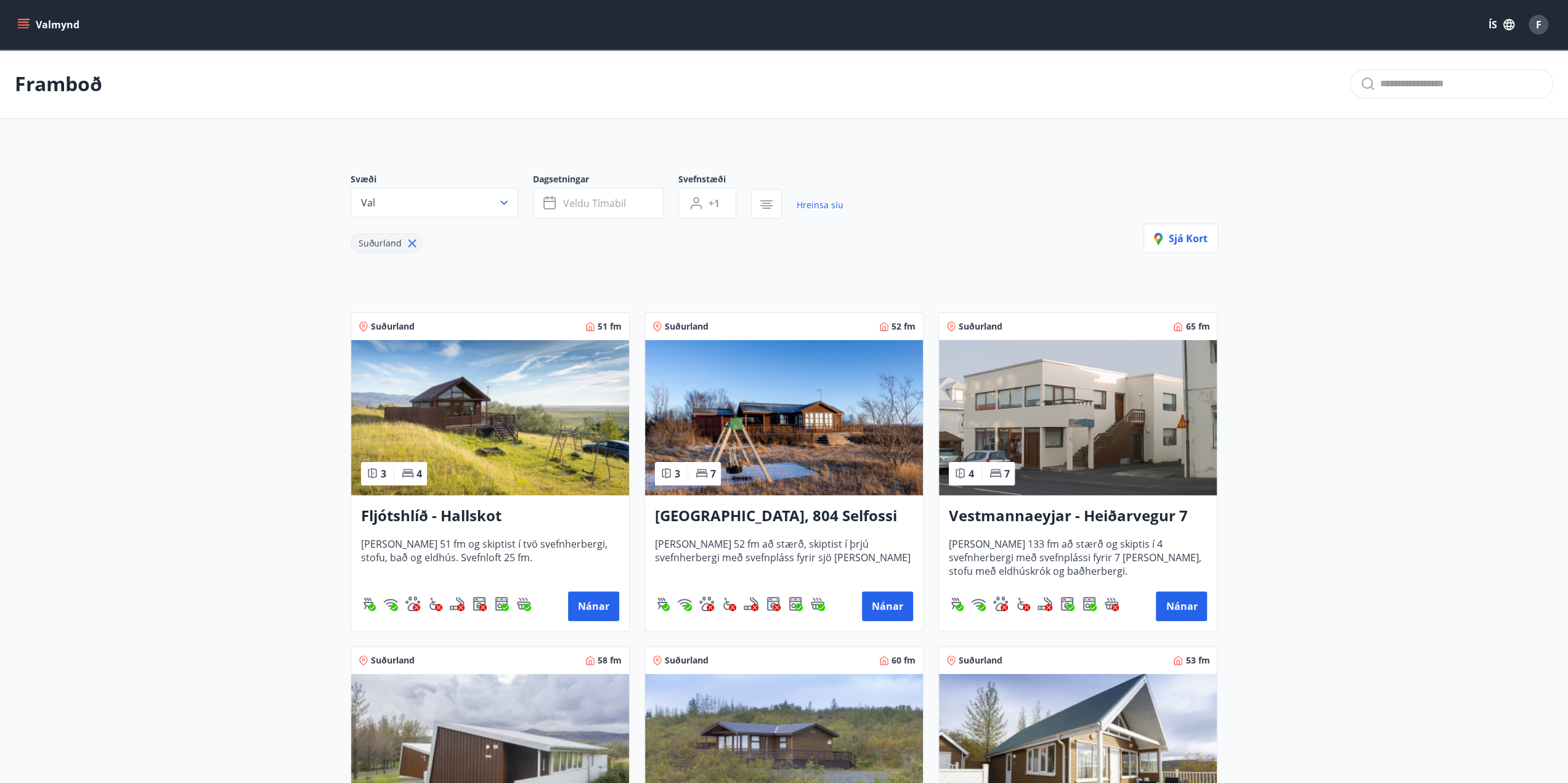
click at [1547, 22] on button "F" at bounding box center [1538, 24] width 30 height 30
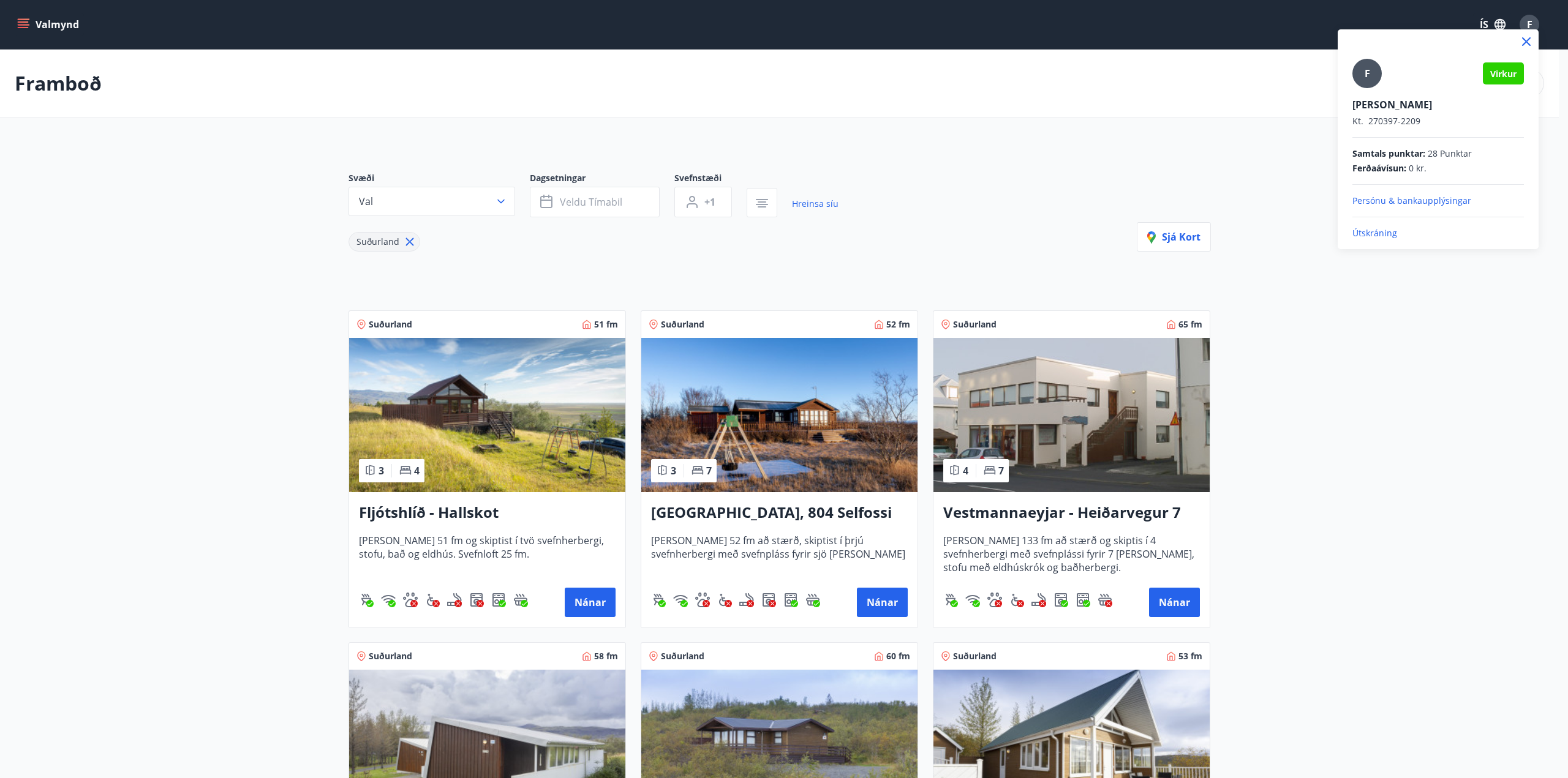
drag, startPoint x: 41, startPoint y: 81, endPoint x: 44, endPoint y: 66, distance: 15.3
click at [41, 82] on div at bounding box center [784, 389] width 1568 height 778
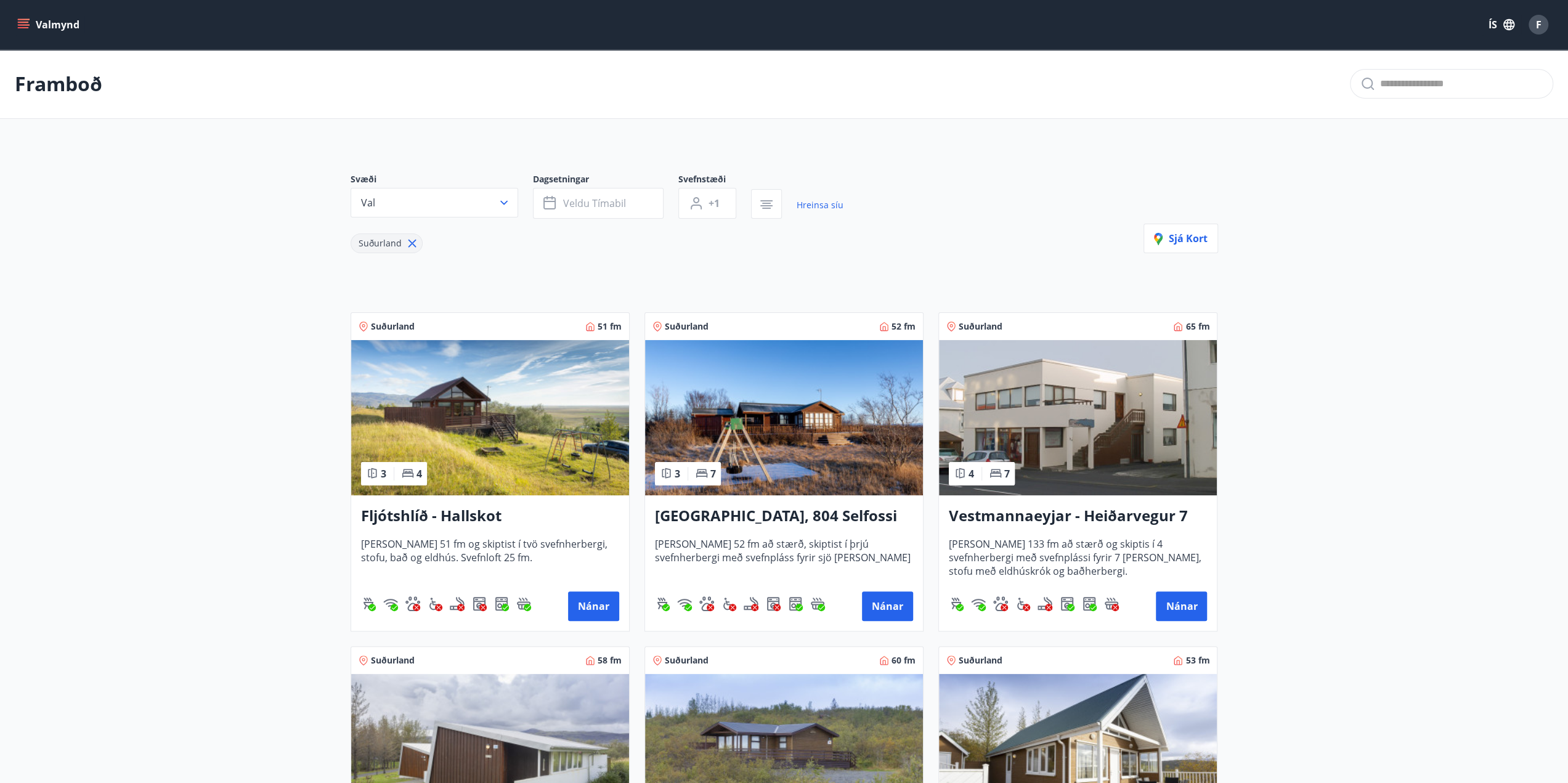
click at [38, 26] on button "Valmynd" at bounding box center [49, 25] width 70 height 22
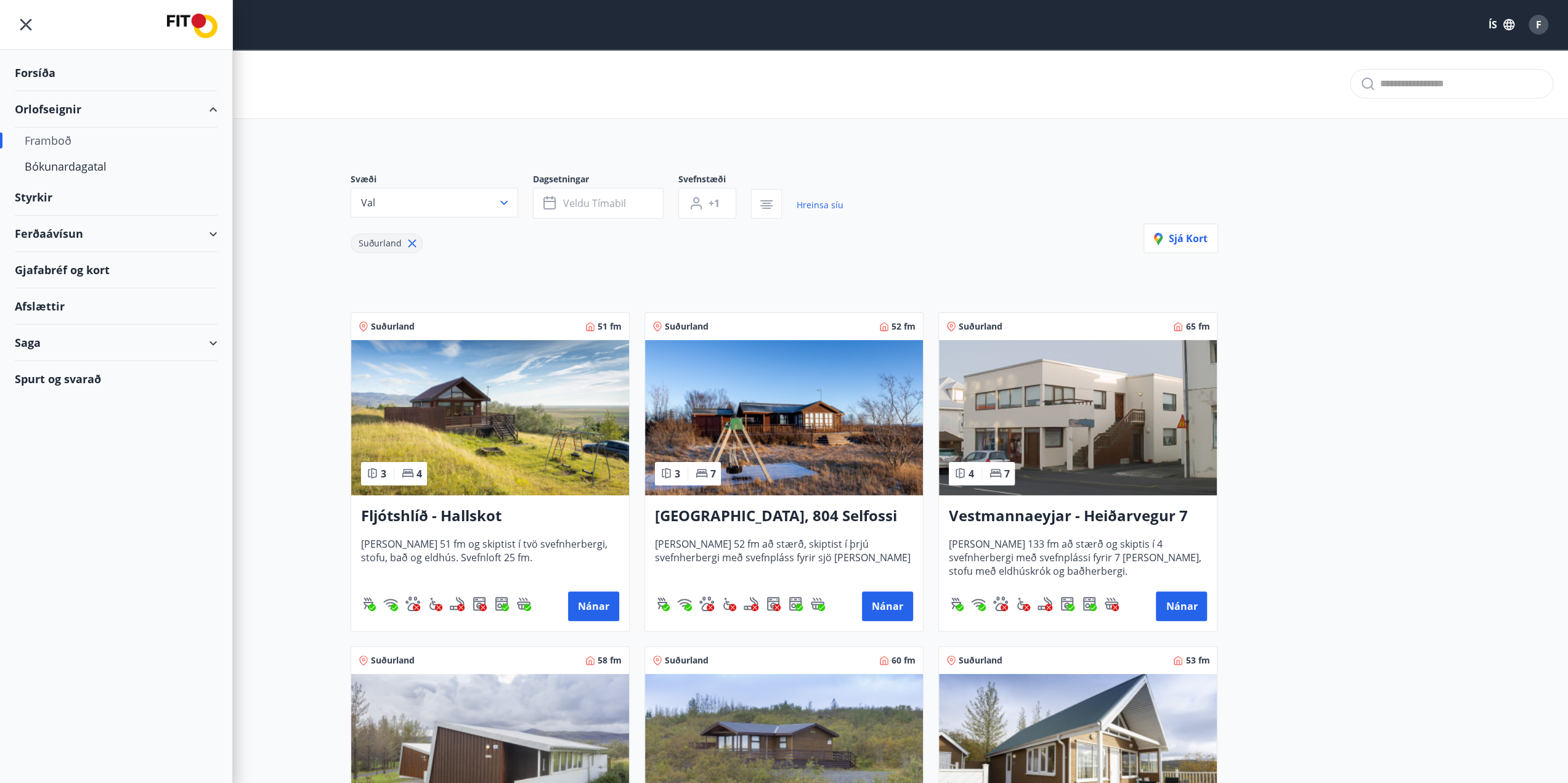
click at [46, 78] on div "Forsíða" at bounding box center [115, 72] width 203 height 36
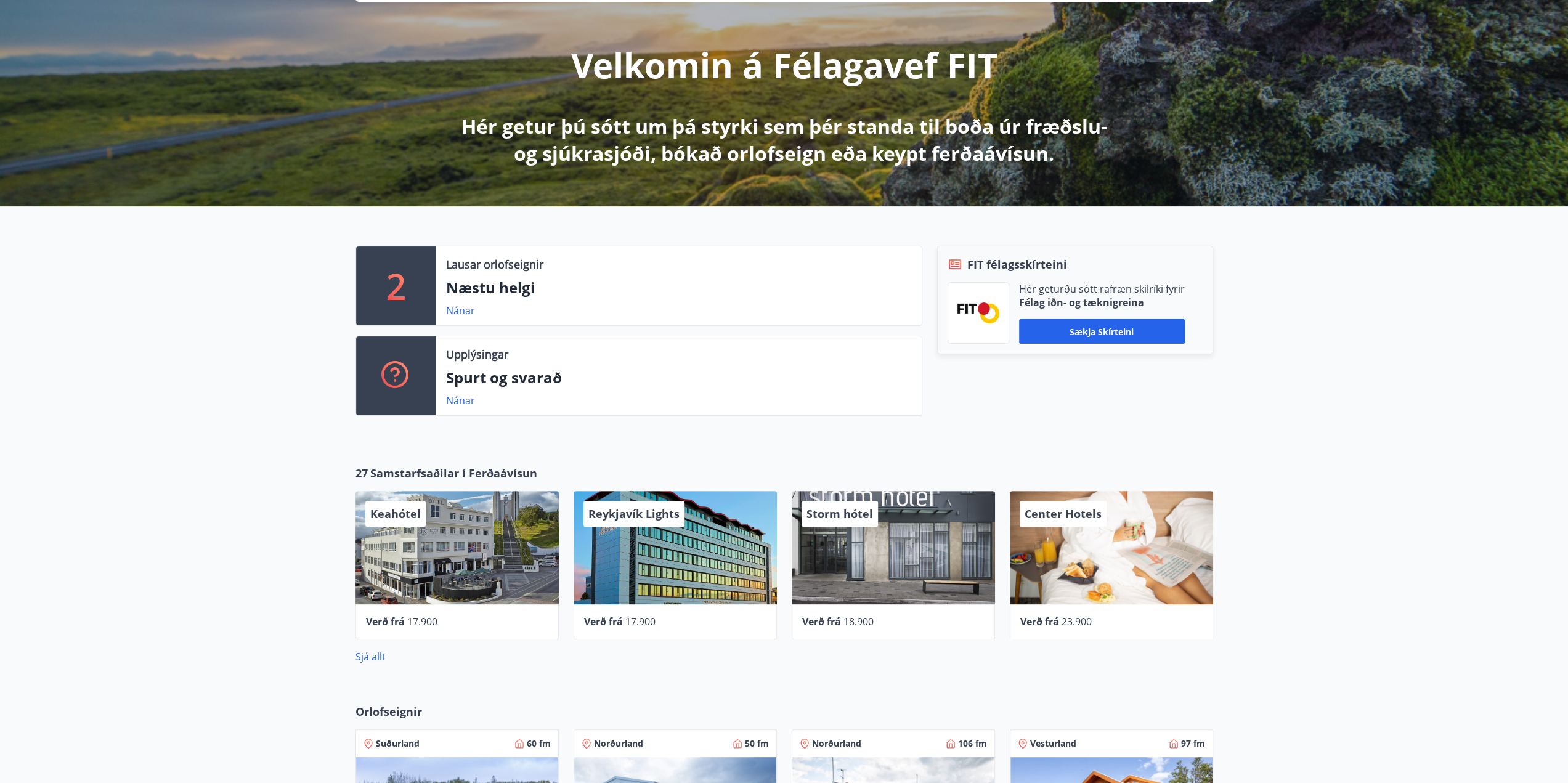
scroll to position [308, 0]
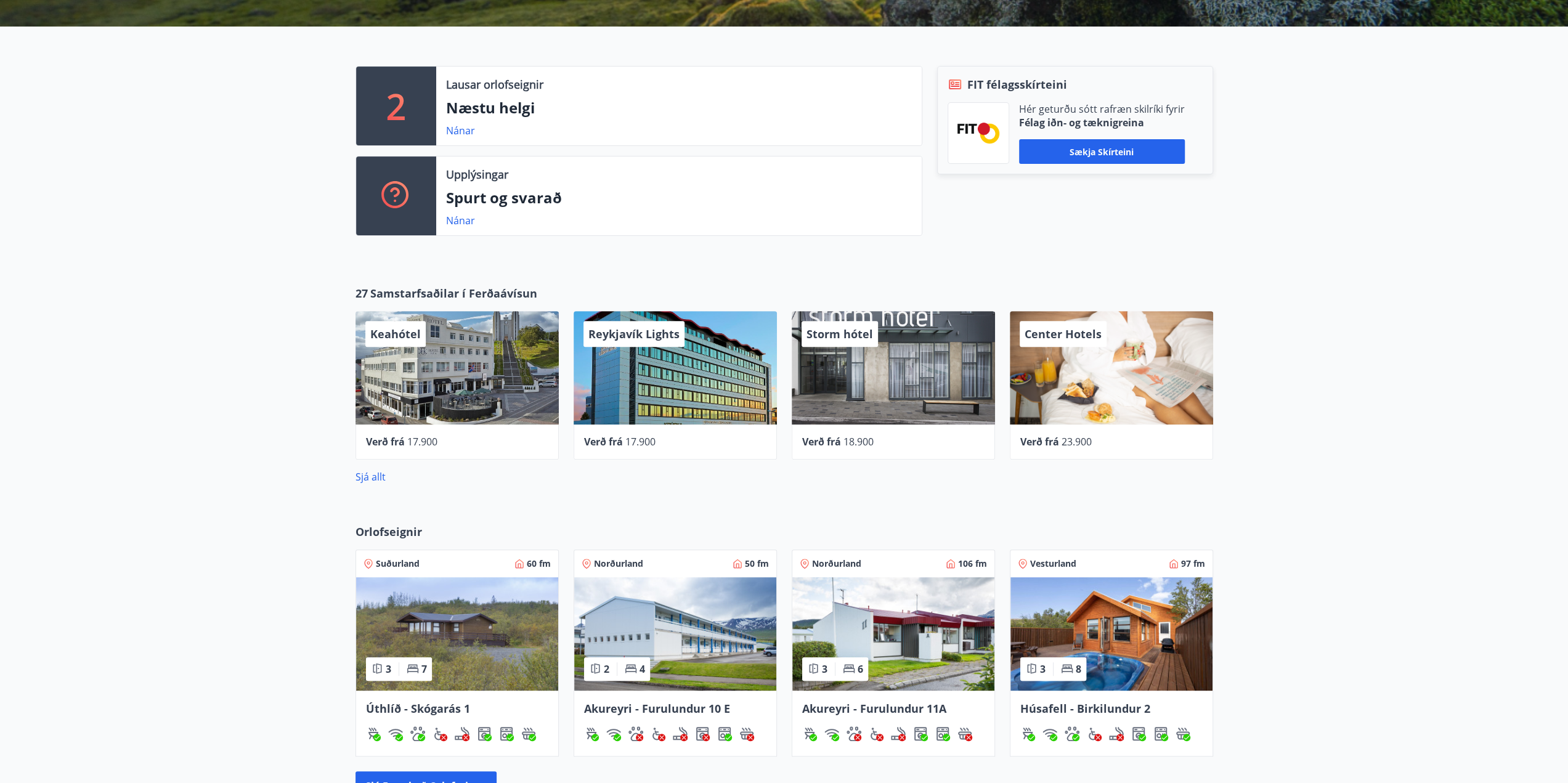
click at [218, 445] on div "27 Samstarfsaðilar í Ferðaávísun Keahótel Verð frá 17.900 Reykjavík Lights Verð…" at bounding box center [784, 385] width 1568 height 239
click at [224, 453] on div "27 Samstarfsaðilar í Ferðaávísun Keahótel Verð frá 17.900 Reykjavík Lights Verð…" at bounding box center [784, 385] width 1568 height 239
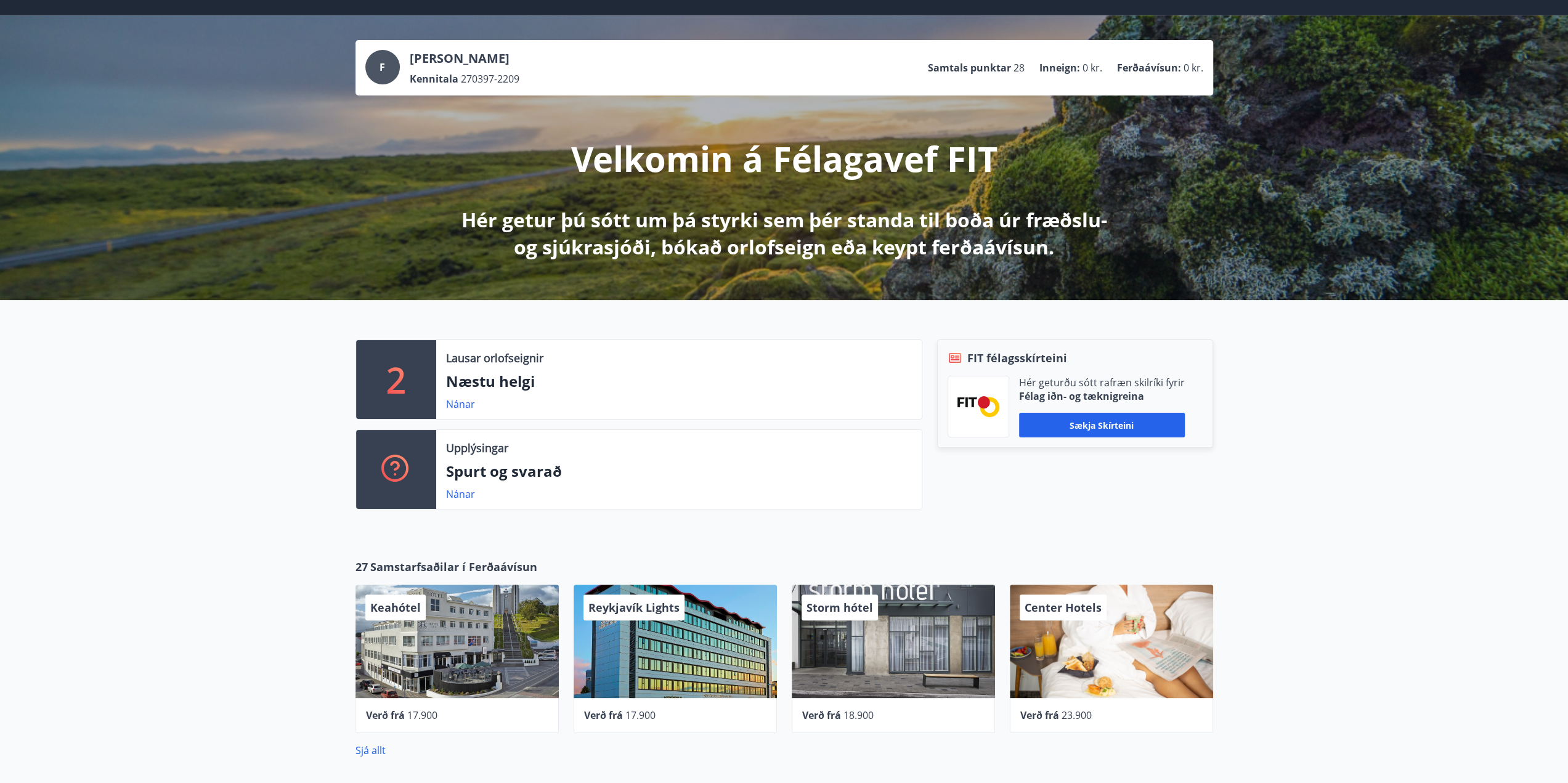
scroll to position [0, 0]
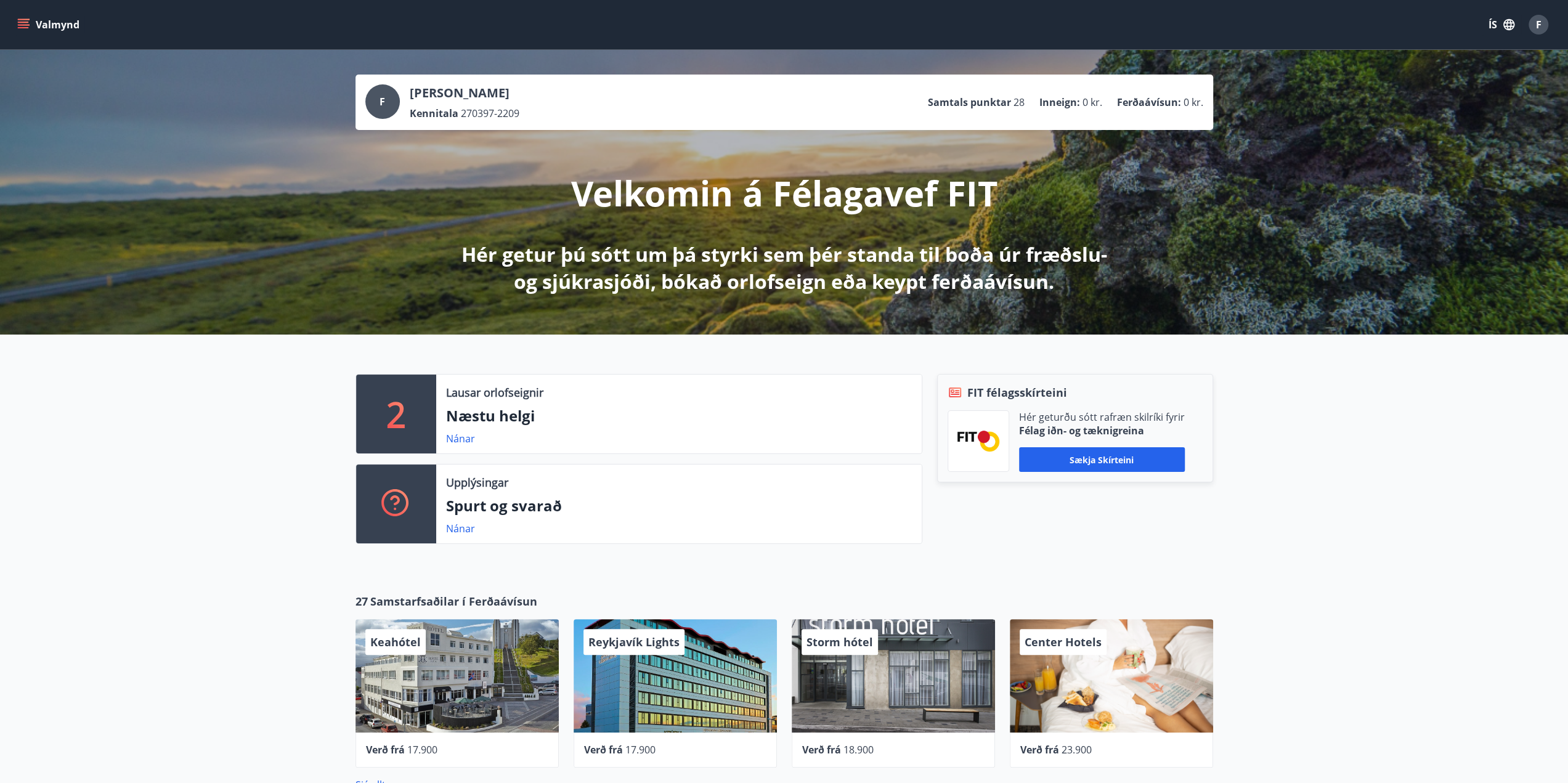
click at [8, 22] on div "Valmynd ÍS F" at bounding box center [784, 25] width 1568 height 50
click at [41, 22] on button "Valmynd" at bounding box center [49, 25] width 70 height 22
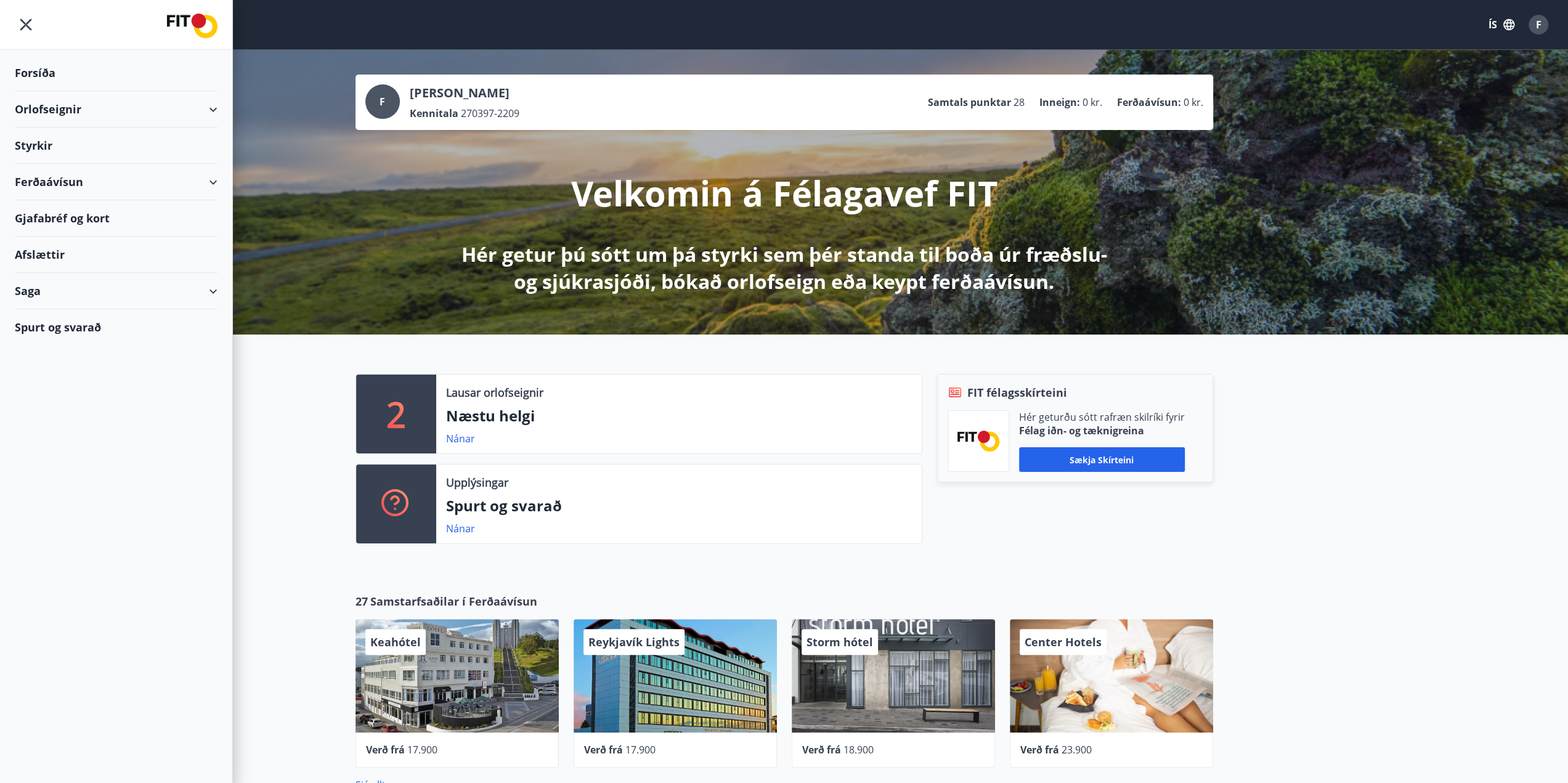
click at [175, 496] on div "Forsíða Orlofseignir Styrkir Ferðaávísun Gjafabréf og kort Afslættir Saga Spurt…" at bounding box center [116, 392] width 233 height 783
click at [16, 131] on div "Styrkir" at bounding box center [115, 145] width 203 height 36
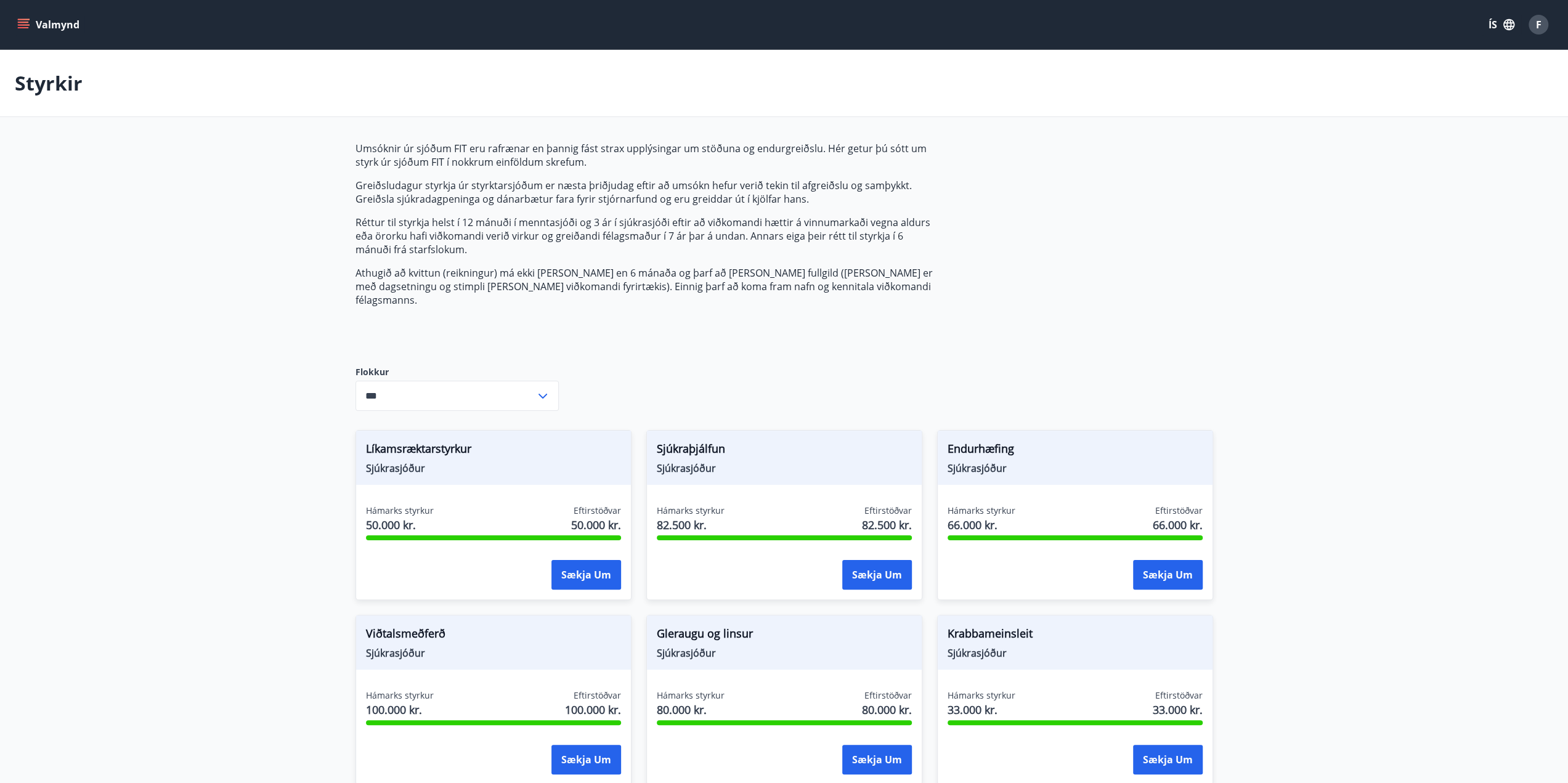
type input "***"
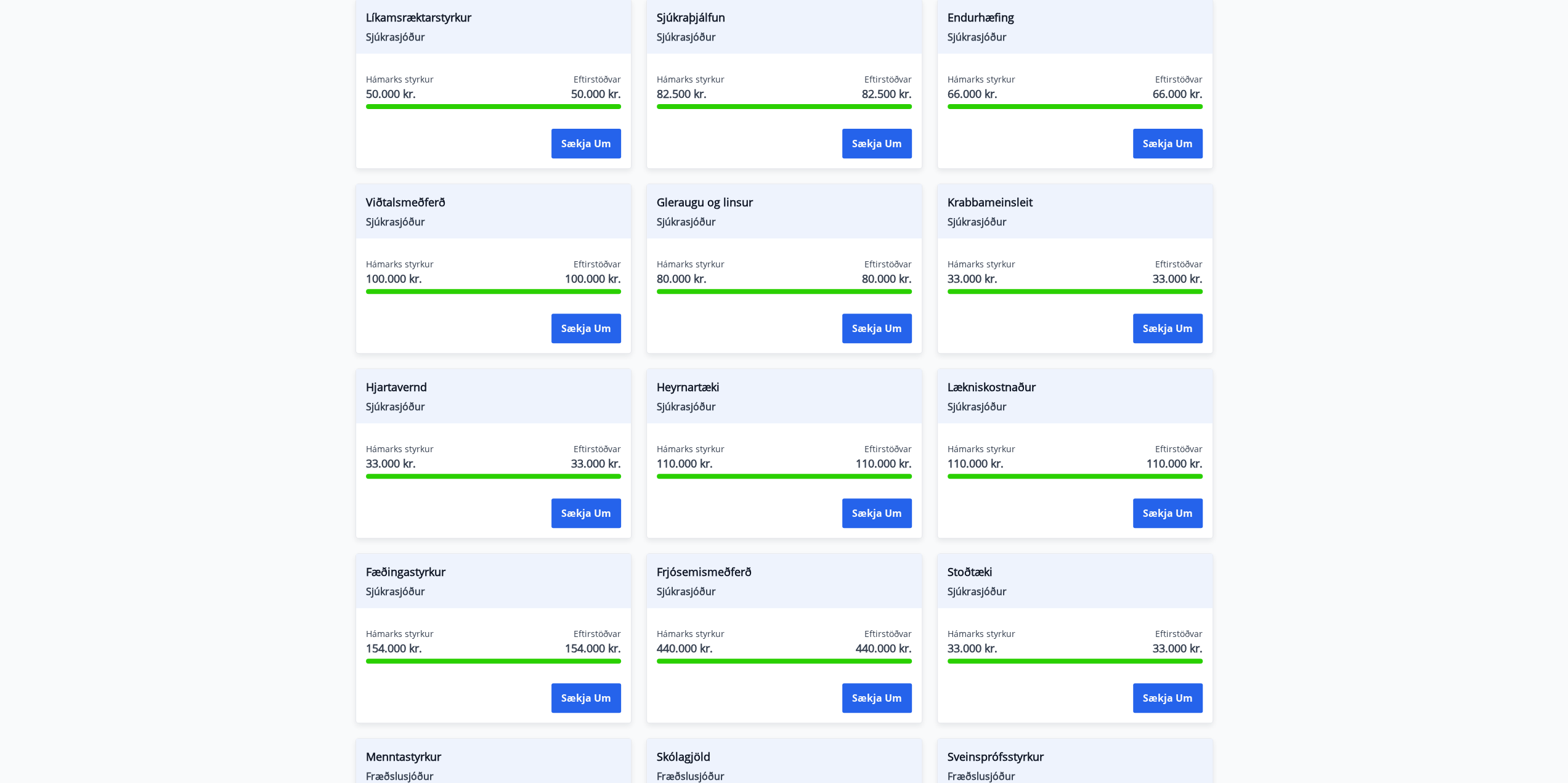
scroll to position [658, 0]
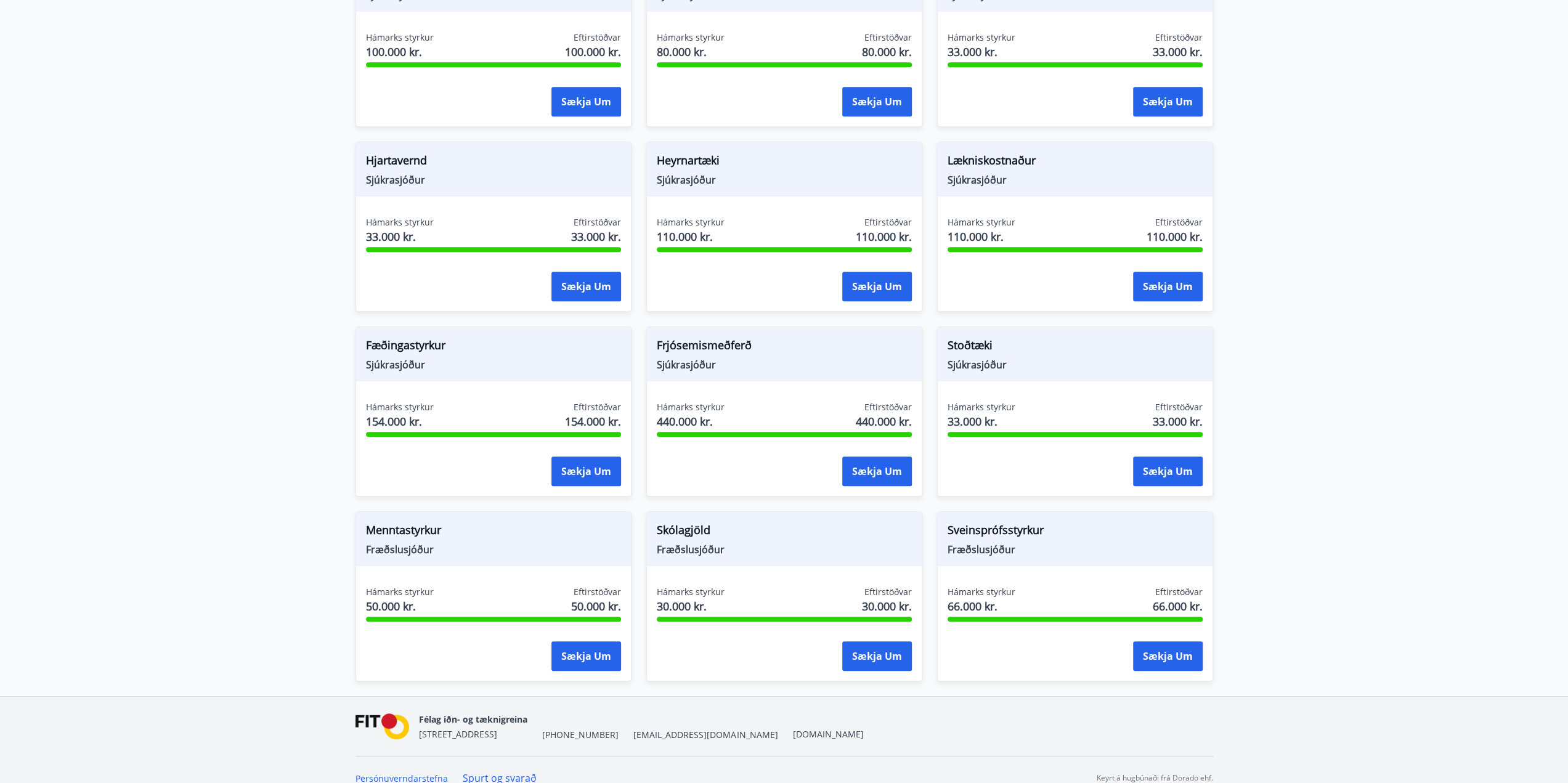
drag, startPoint x: 183, startPoint y: 443, endPoint x: 124, endPoint y: 365, distance: 97.8
click at [124, 365] on main "Styrkir Umsóknir úr sjóðum FIT eru rafrænar en þannig fást strax upplýsingar um…" at bounding box center [784, 43] width 1568 height 1304
click at [180, 392] on main "Styrkir Umsóknir úr sjóðum FIT eru rafrænar en þannig fást strax upplýsingar um…" at bounding box center [784, 43] width 1568 height 1304
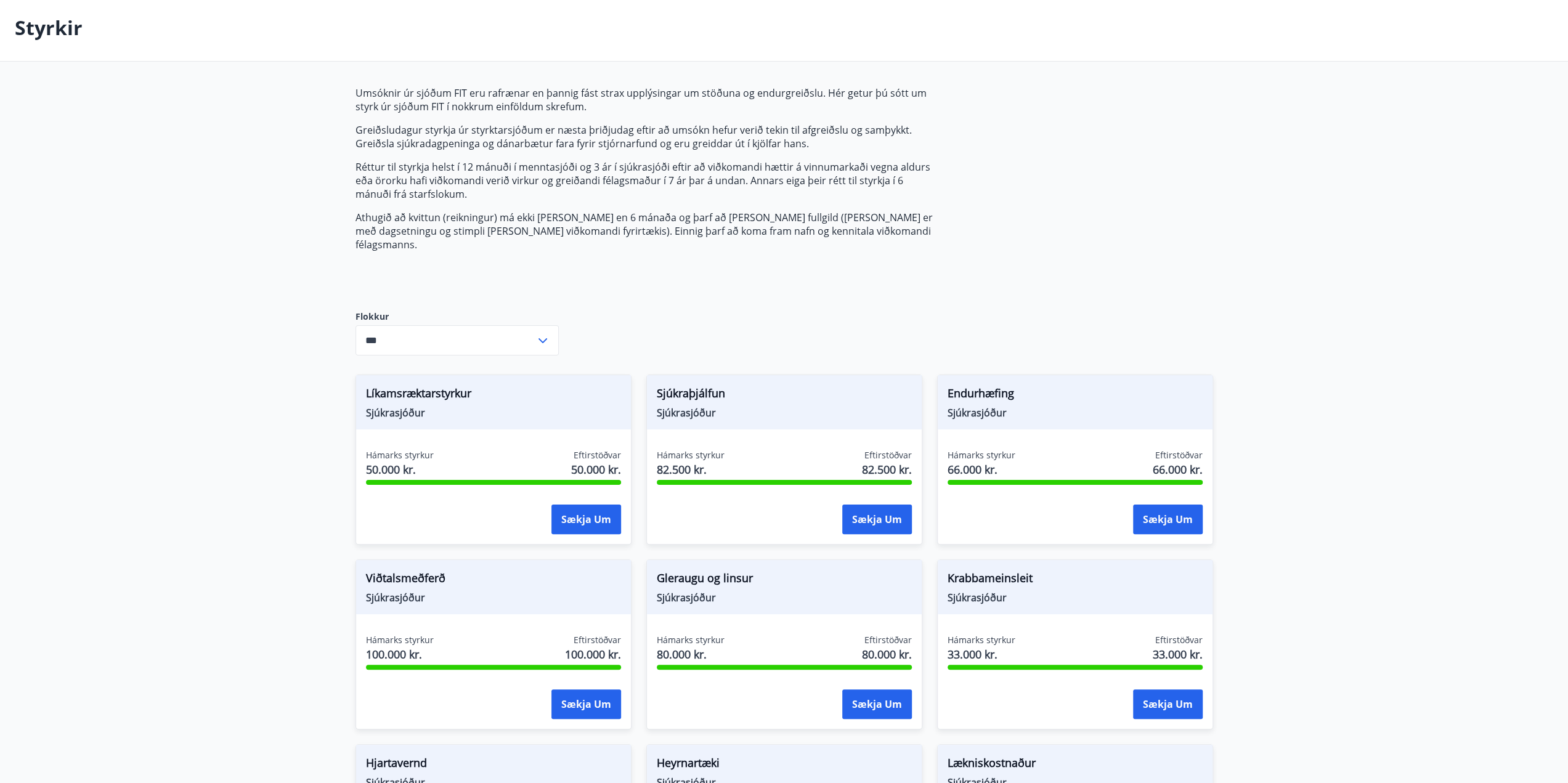
scroll to position [0, 0]
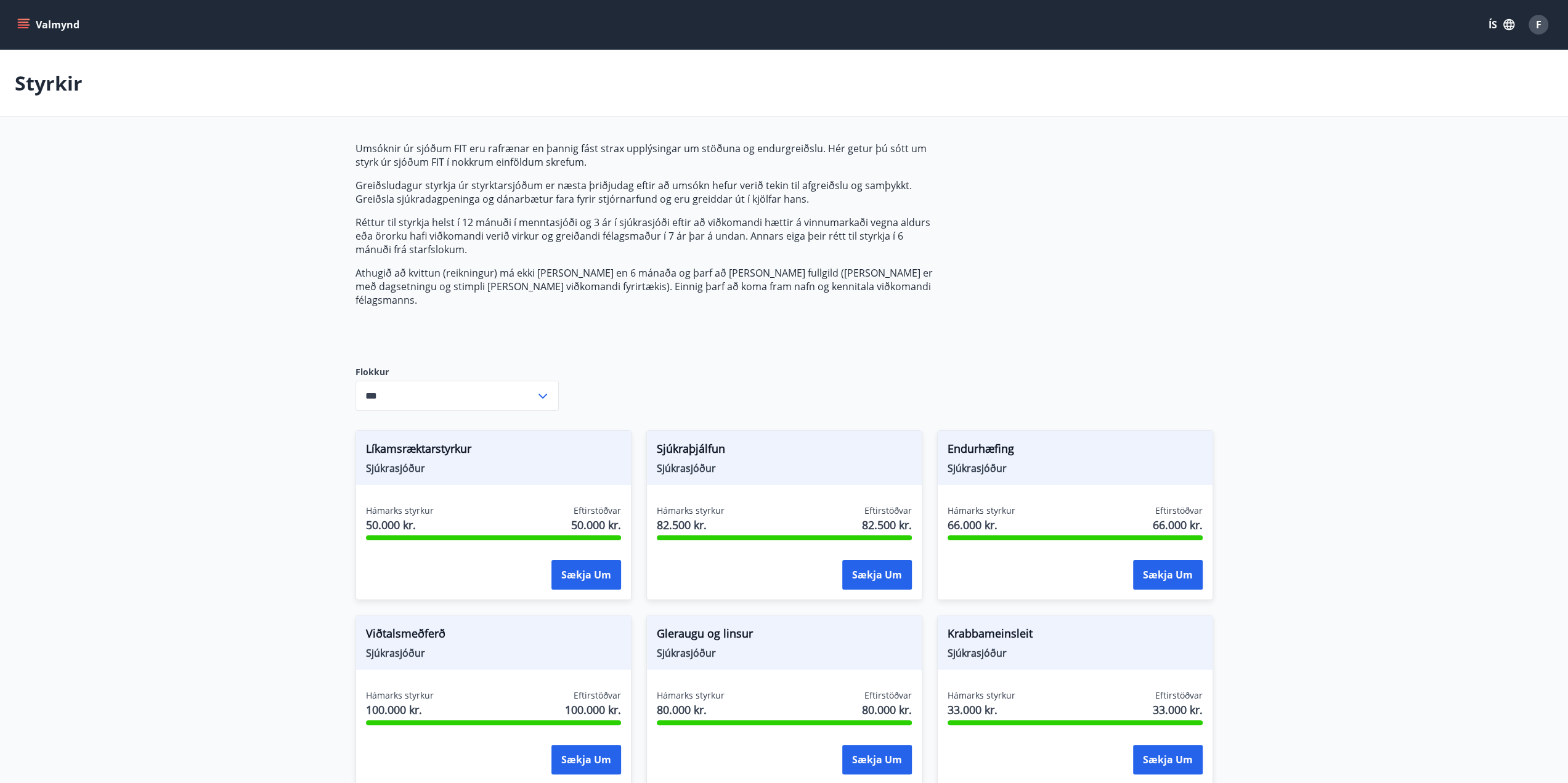
click at [24, 18] on button "Valmynd" at bounding box center [49, 25] width 70 height 22
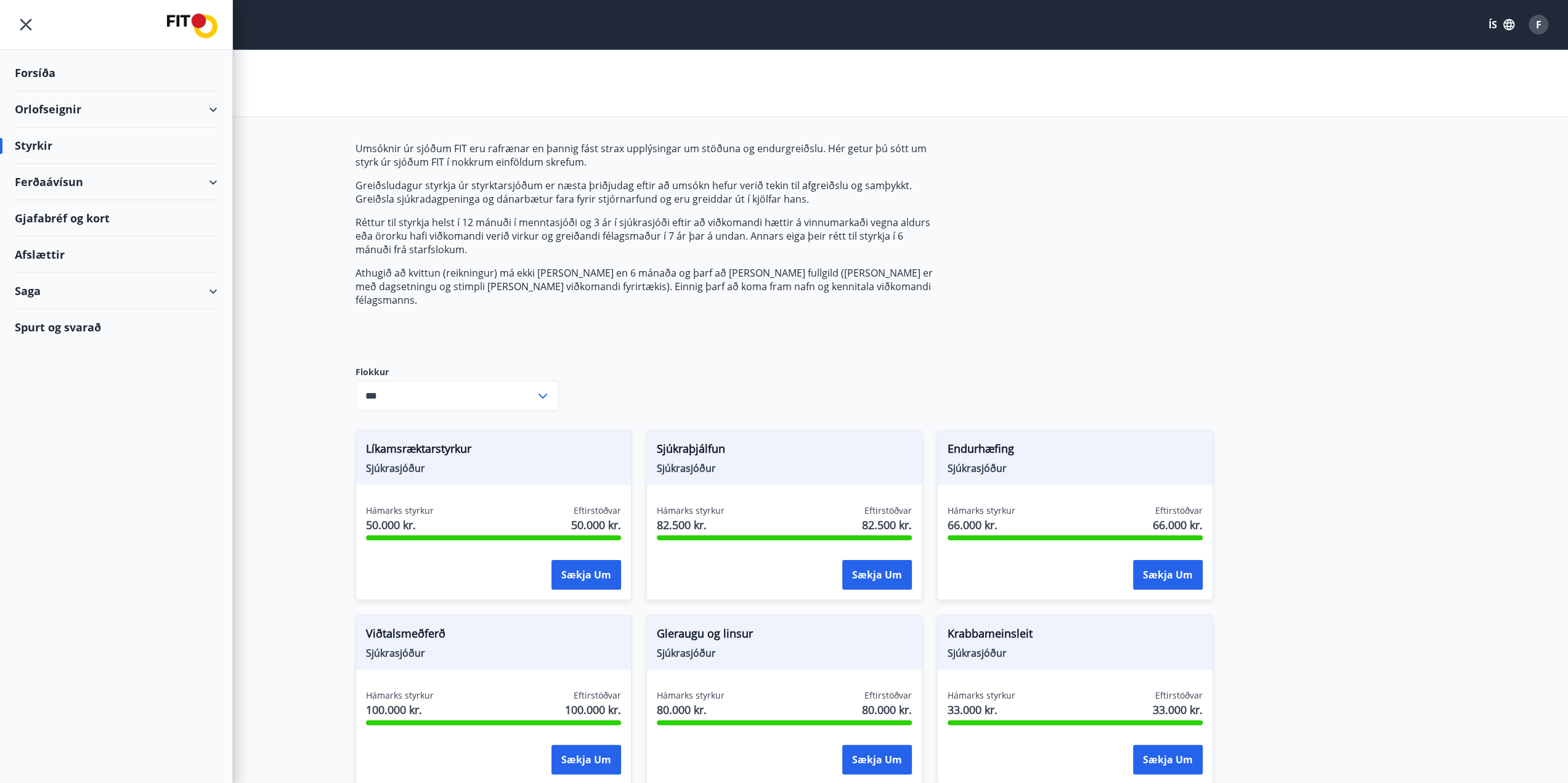
click at [174, 213] on div "Gjafabréf og kort" at bounding box center [115, 218] width 203 height 36
